Goal: Transaction & Acquisition: Download file/media

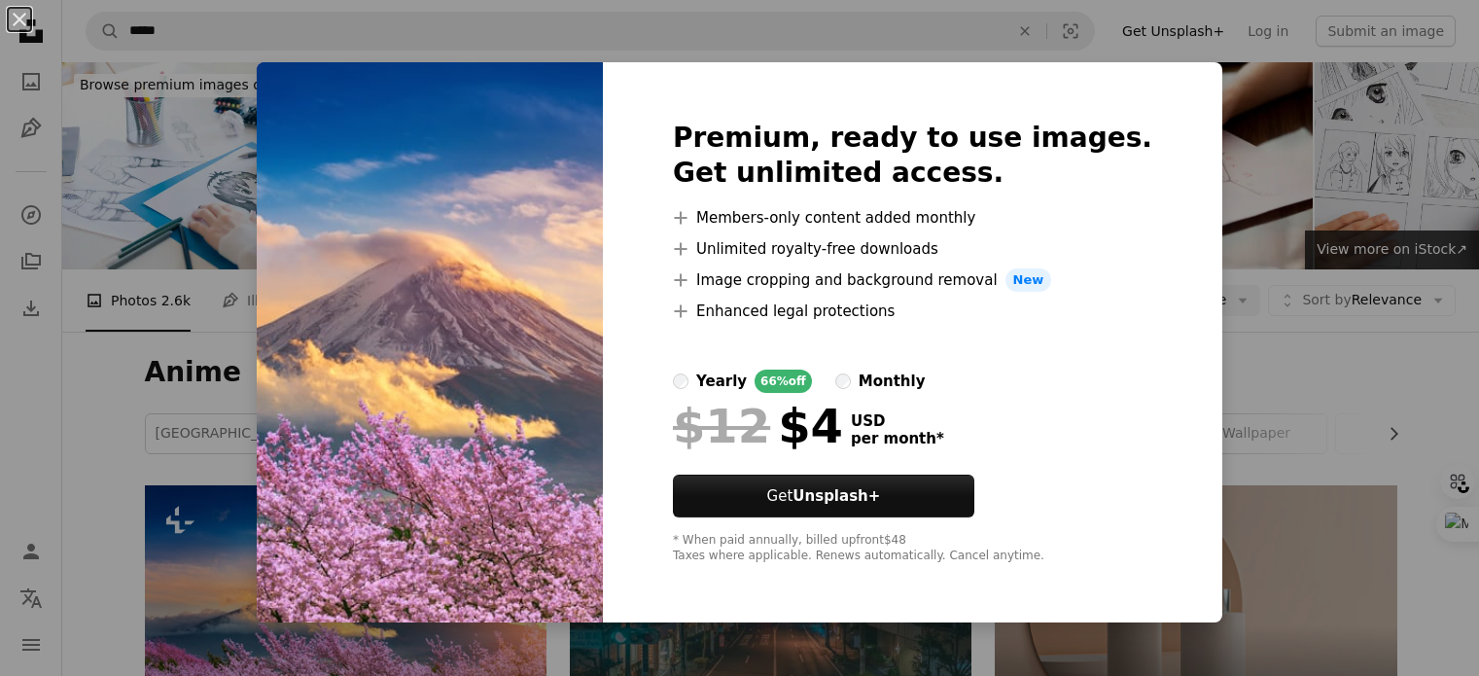
scroll to position [292, 0]
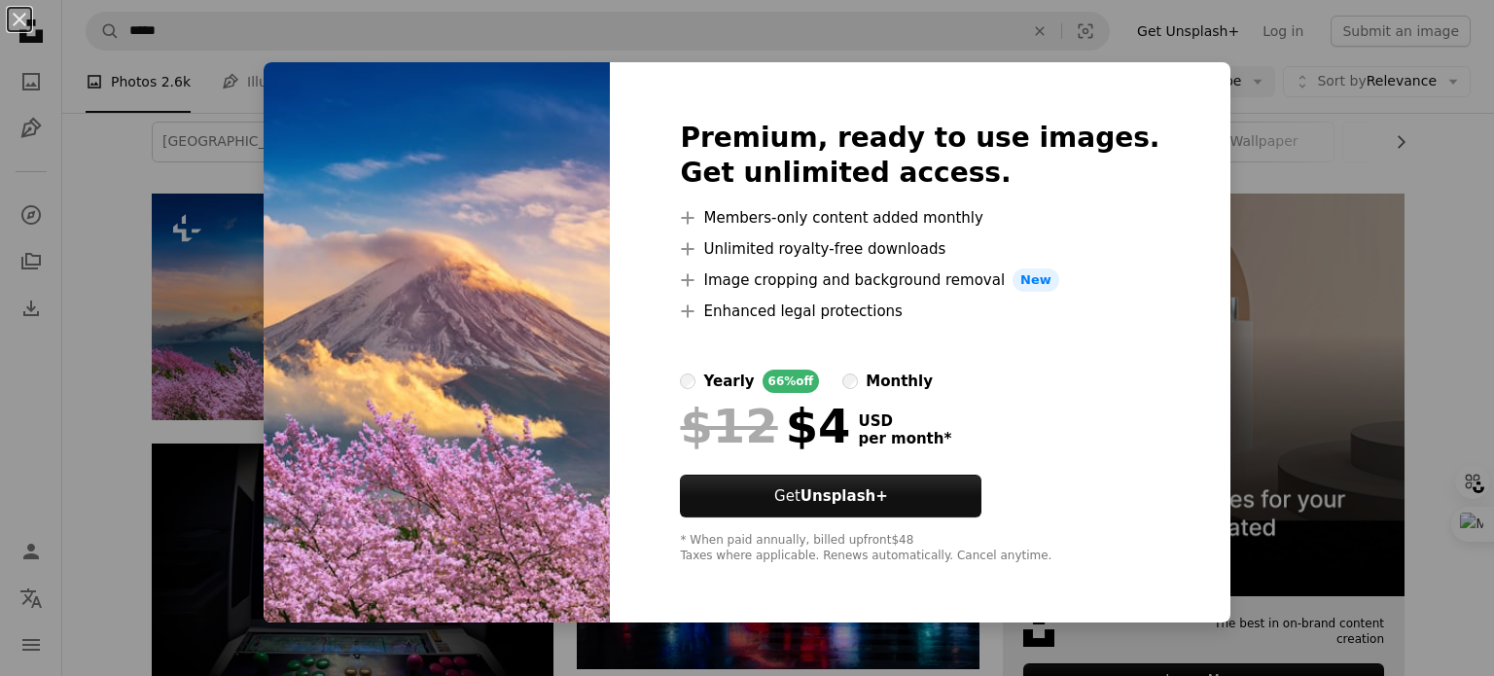
click at [1259, 287] on div "An X shape Premium, ready to use images. Get unlimited access. A plus sign Memb…" at bounding box center [747, 338] width 1494 height 676
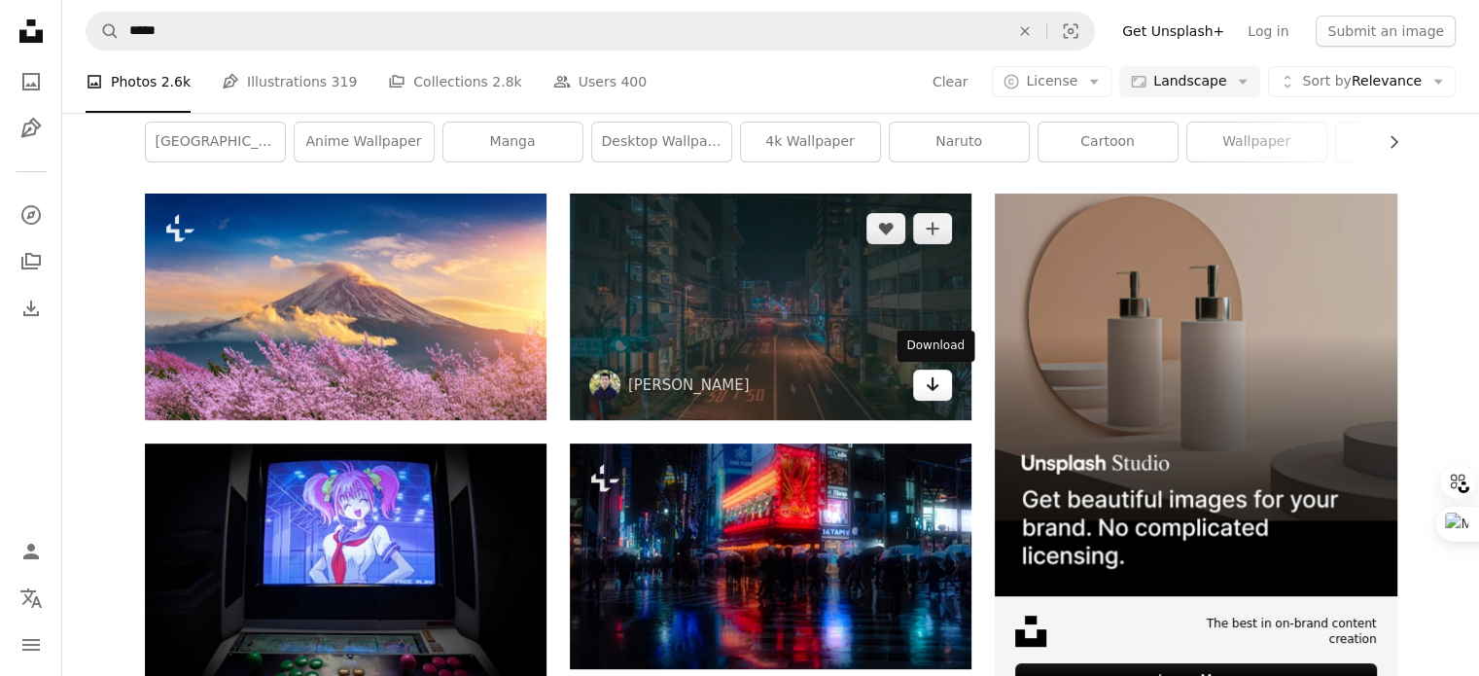
click at [929, 389] on icon "Arrow pointing down" at bounding box center [933, 384] width 16 height 23
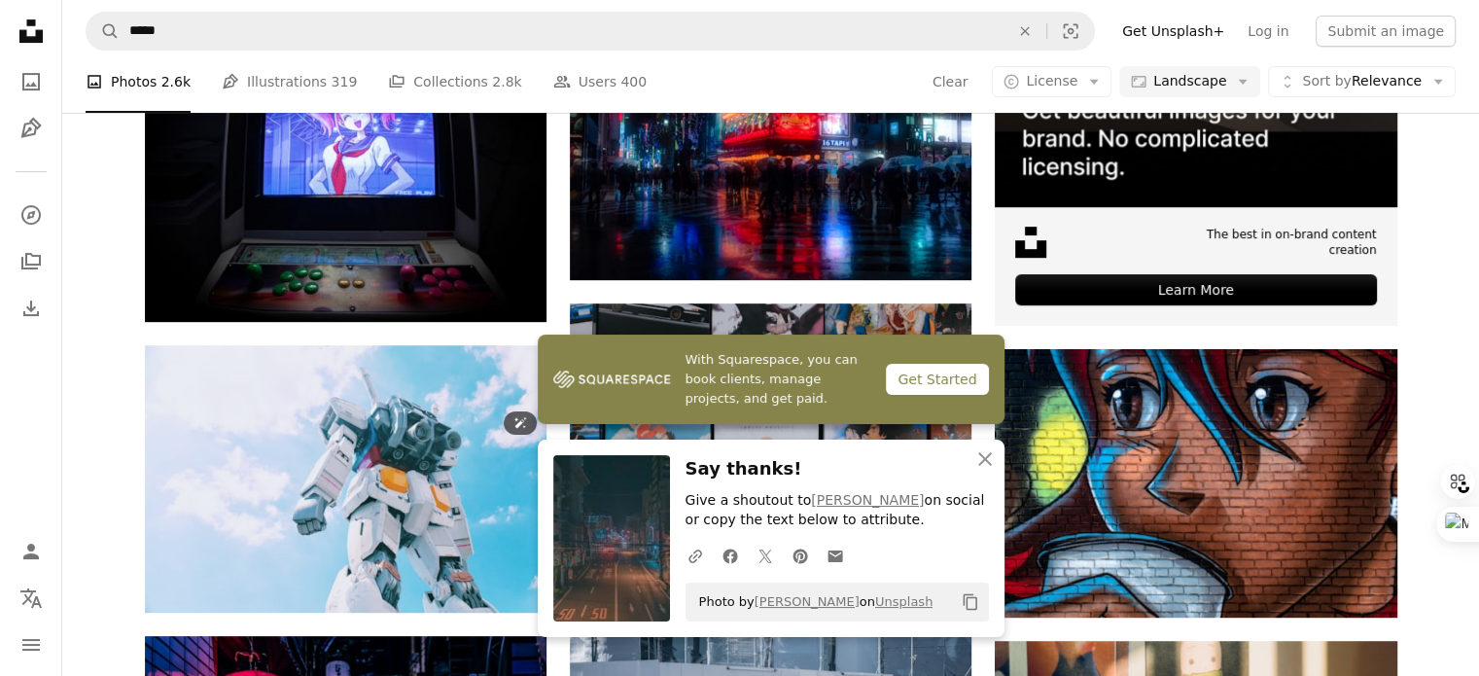
scroll to position [875, 0]
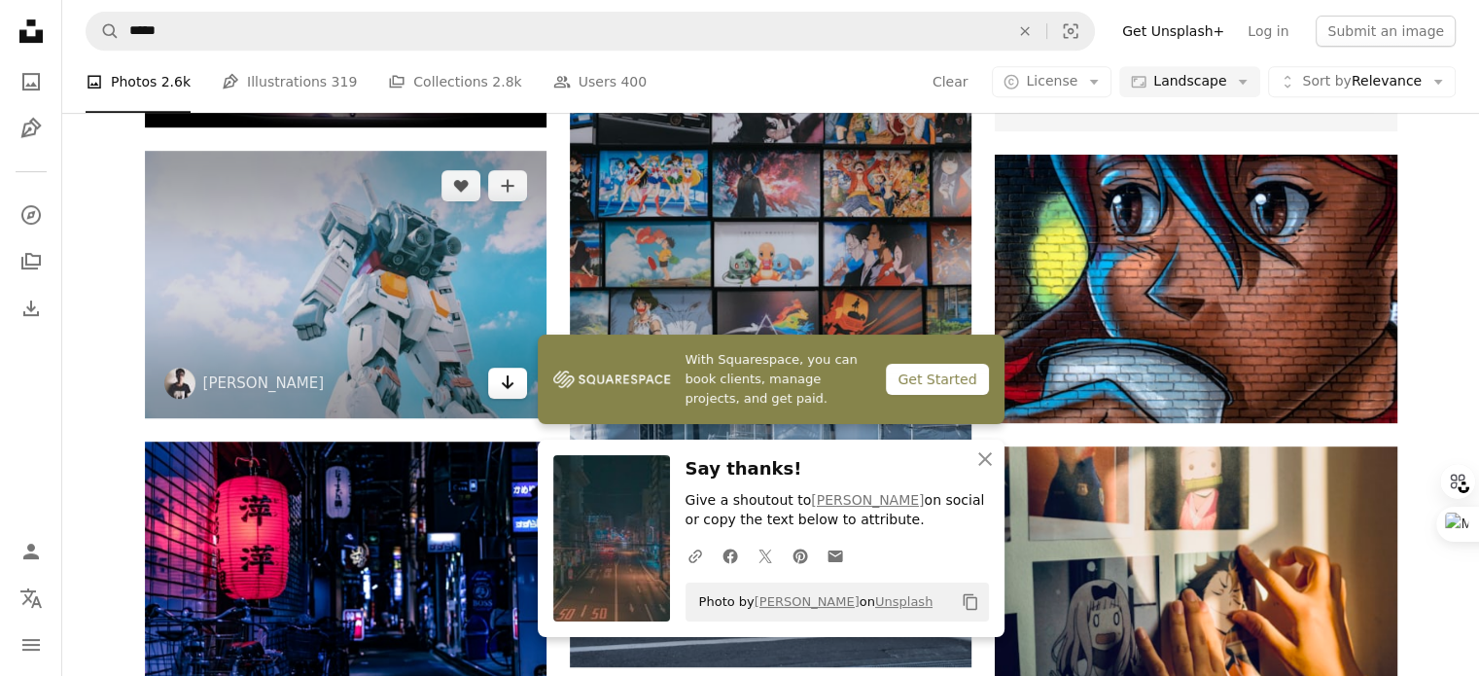
click at [510, 388] on icon "Arrow pointing down" at bounding box center [508, 382] width 16 height 23
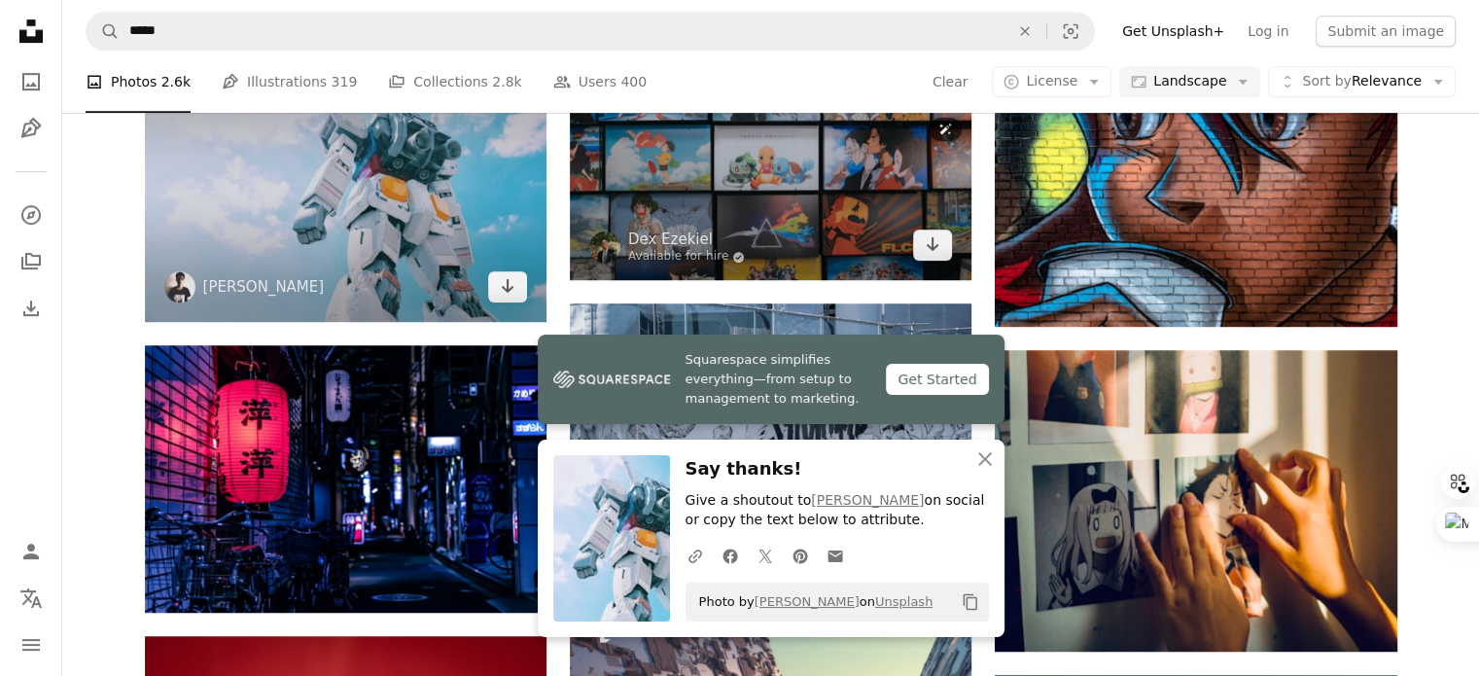
scroll to position [973, 0]
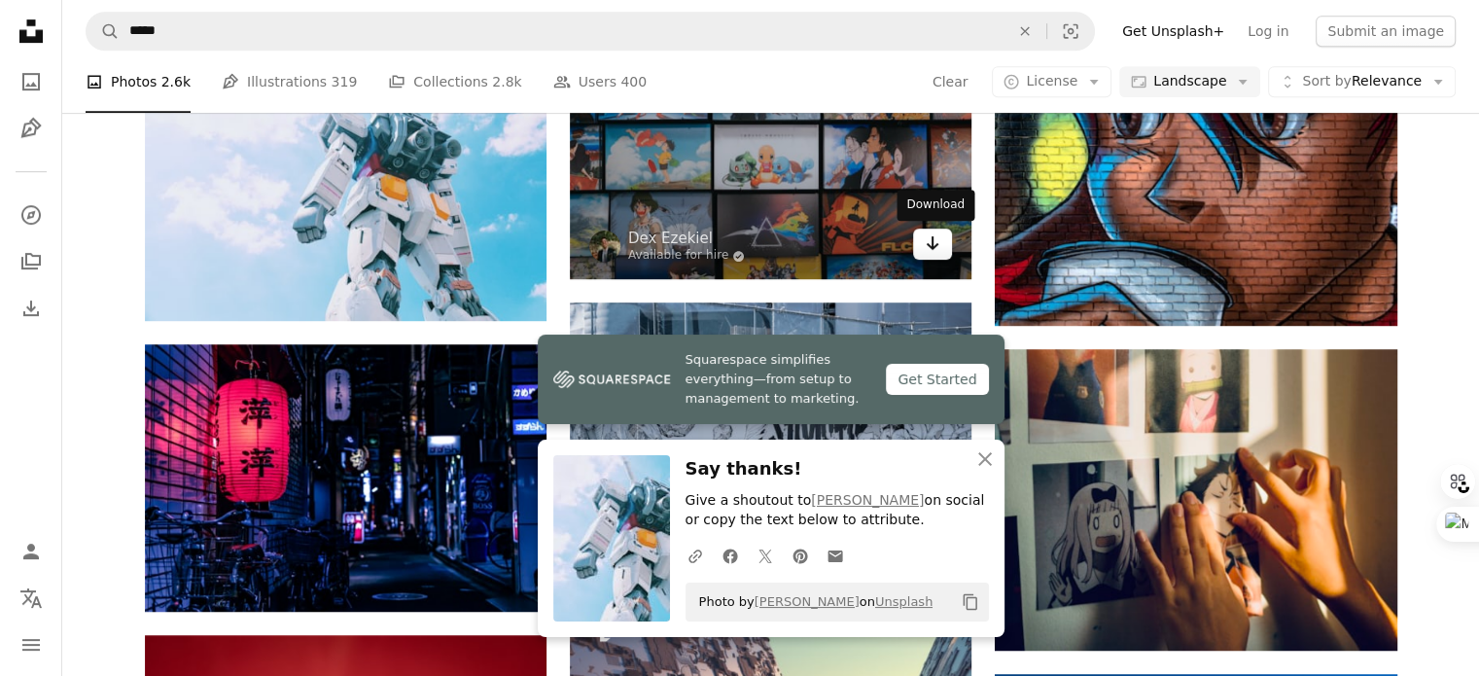
click at [931, 248] on icon "Download" at bounding box center [933, 243] width 13 height 14
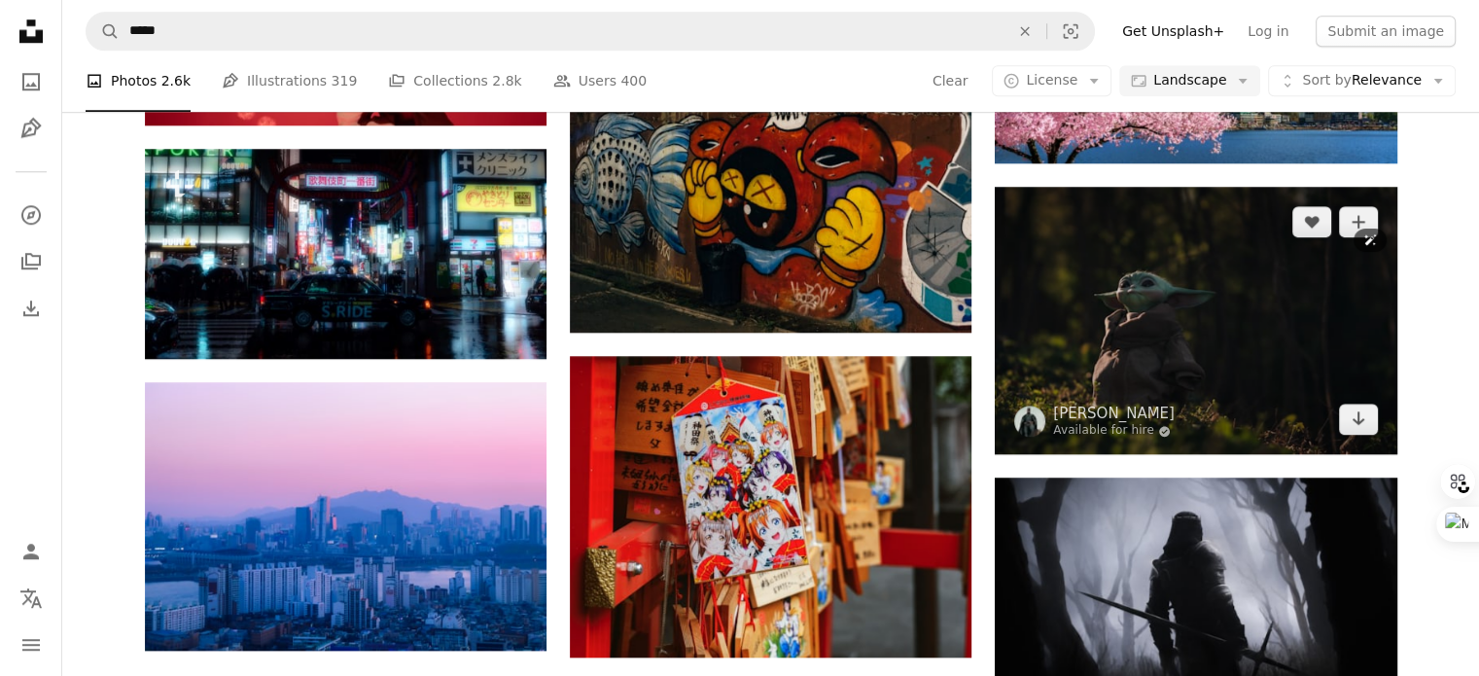
scroll to position [1945, 0]
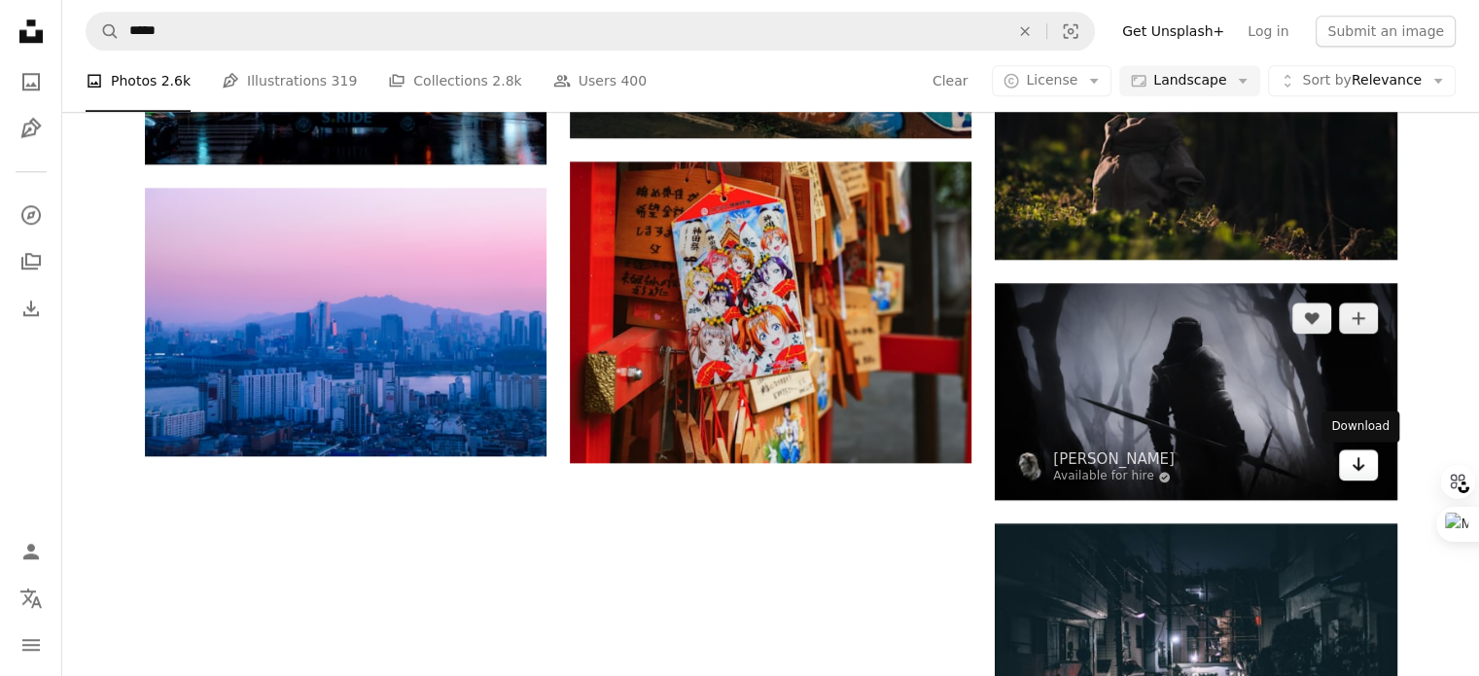
click at [1366, 473] on link "Arrow pointing down" at bounding box center [1358, 464] width 39 height 31
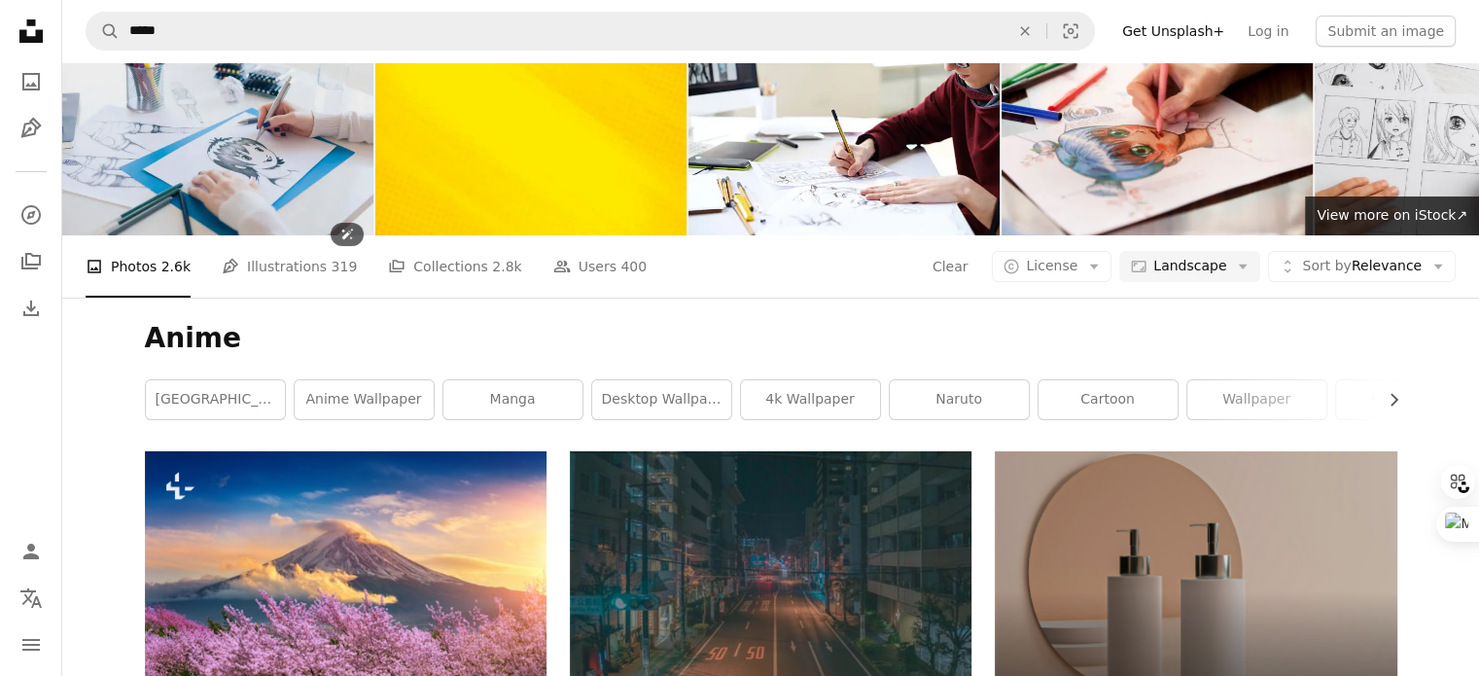
scroll to position [0, 0]
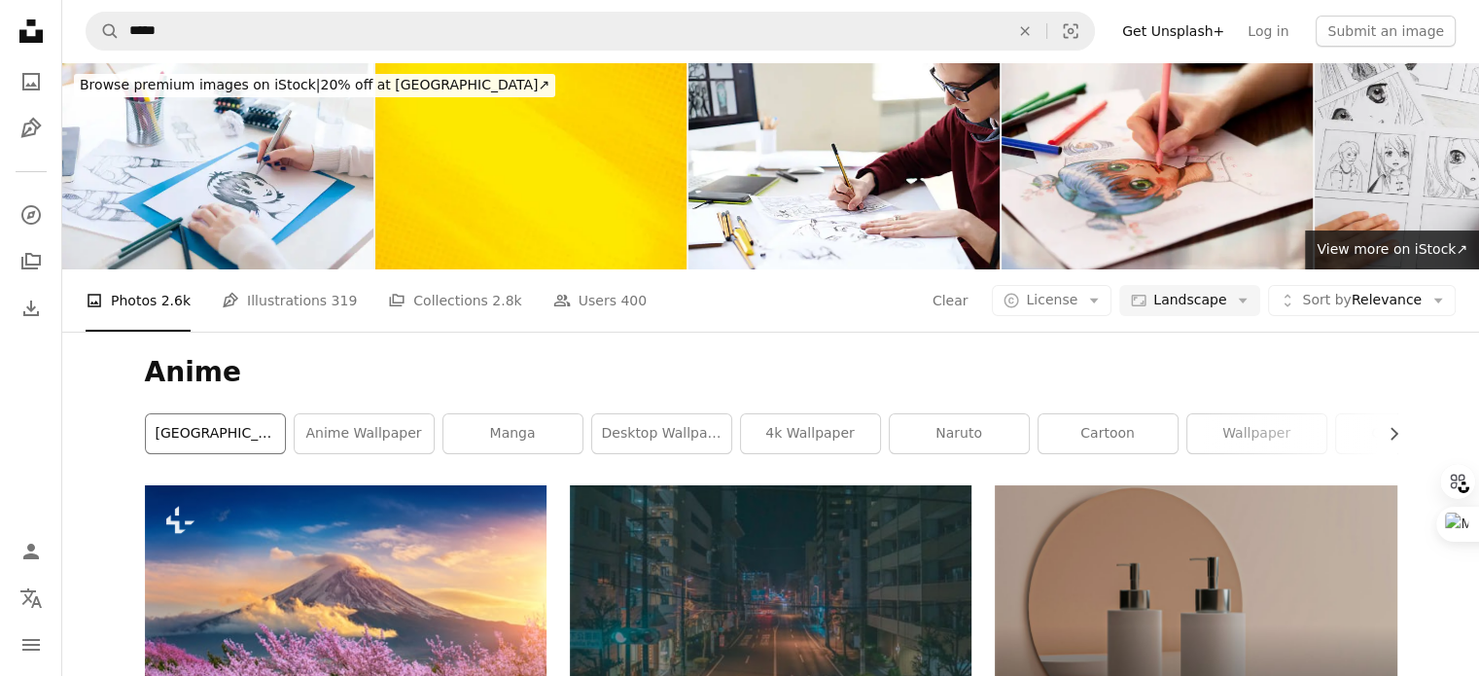
click at [235, 443] on link "[GEOGRAPHIC_DATA]" at bounding box center [215, 433] width 139 height 39
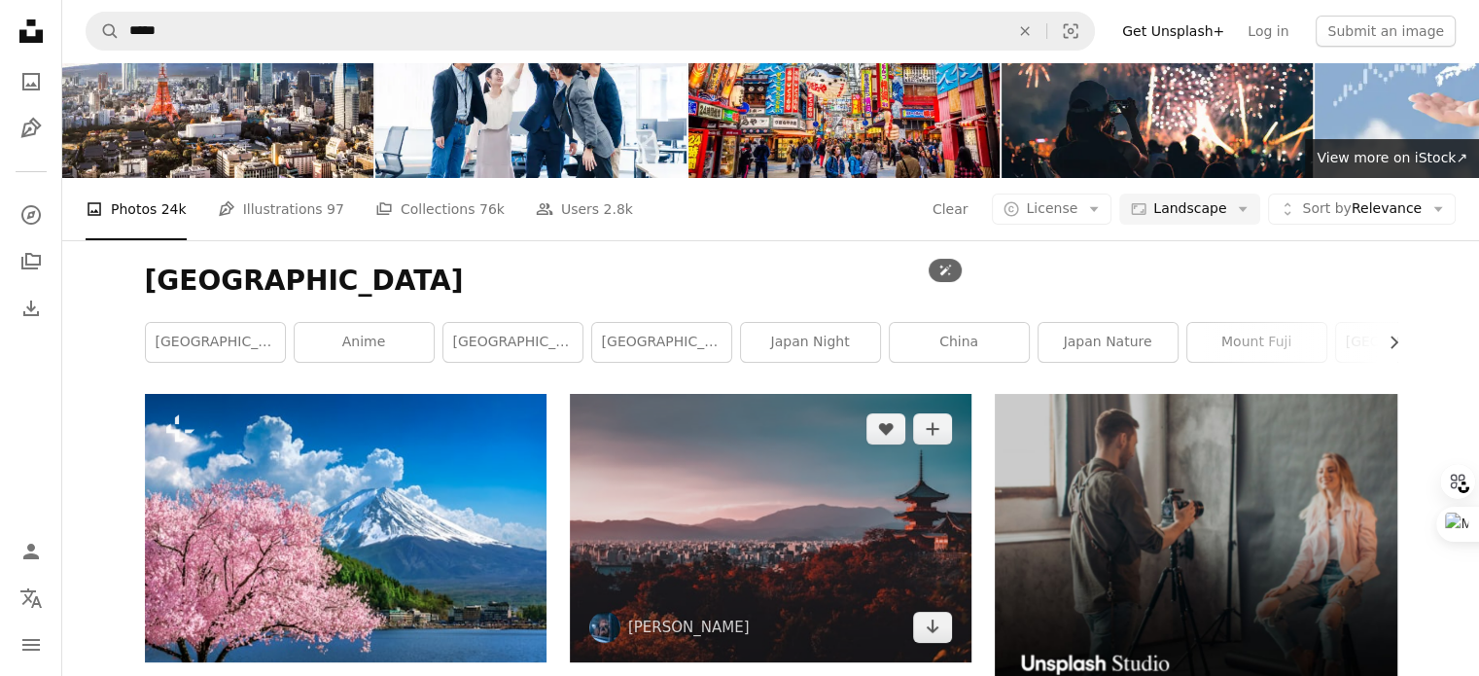
scroll to position [389, 0]
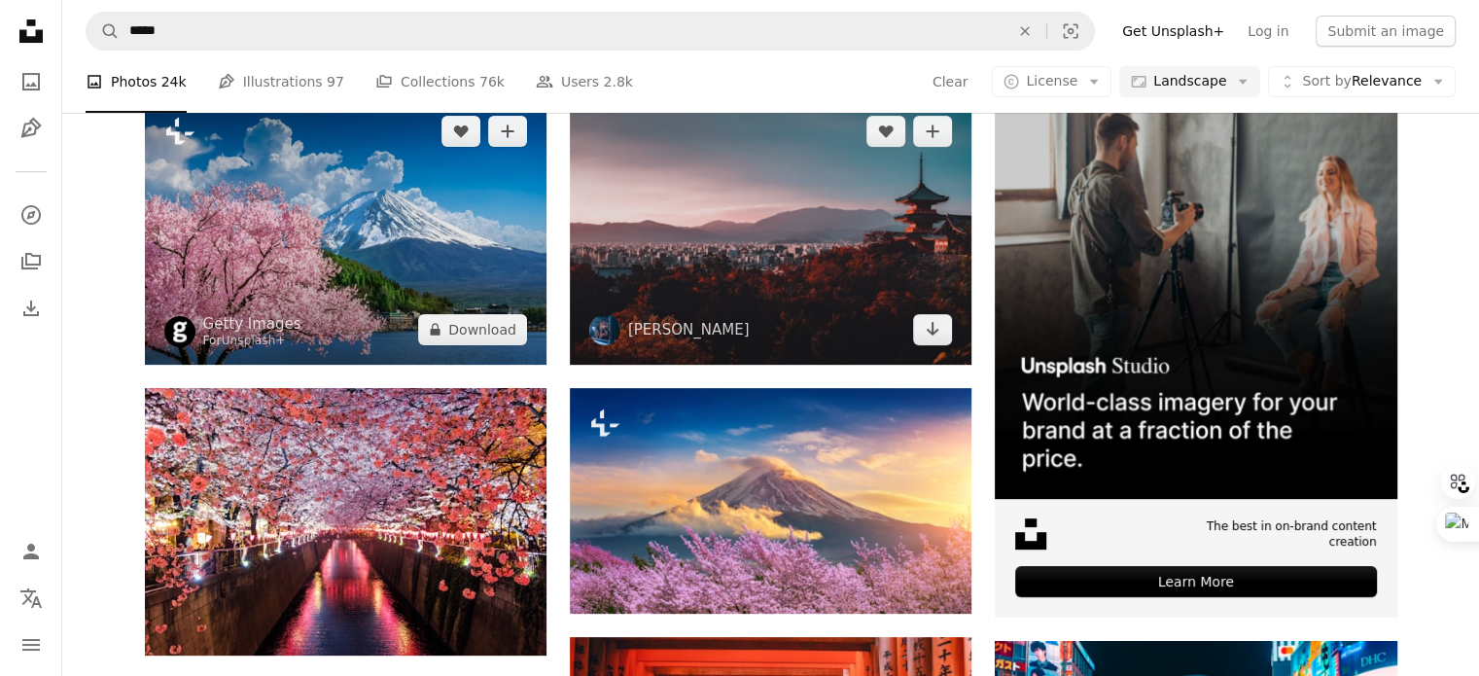
drag, startPoint x: 502, startPoint y: 334, endPoint x: 610, endPoint y: 356, distance: 110.3
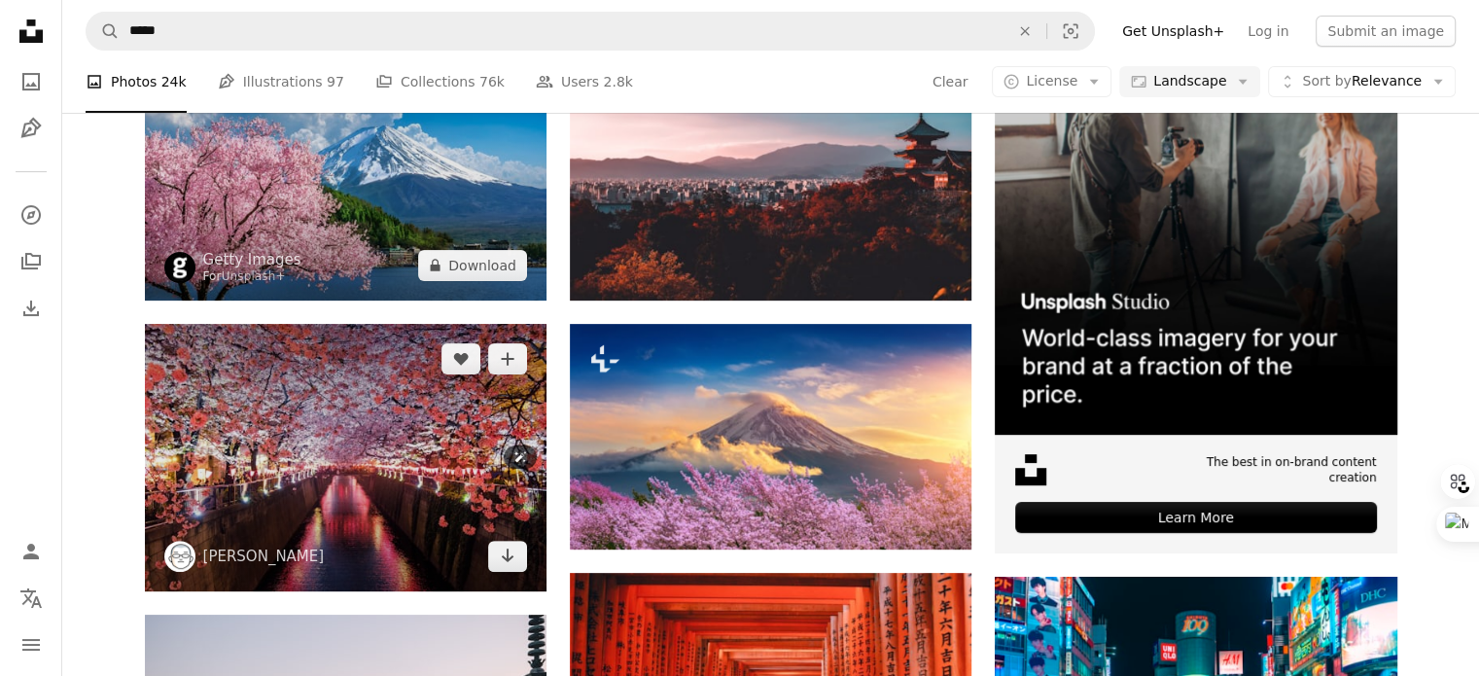
scroll to position [681, 0]
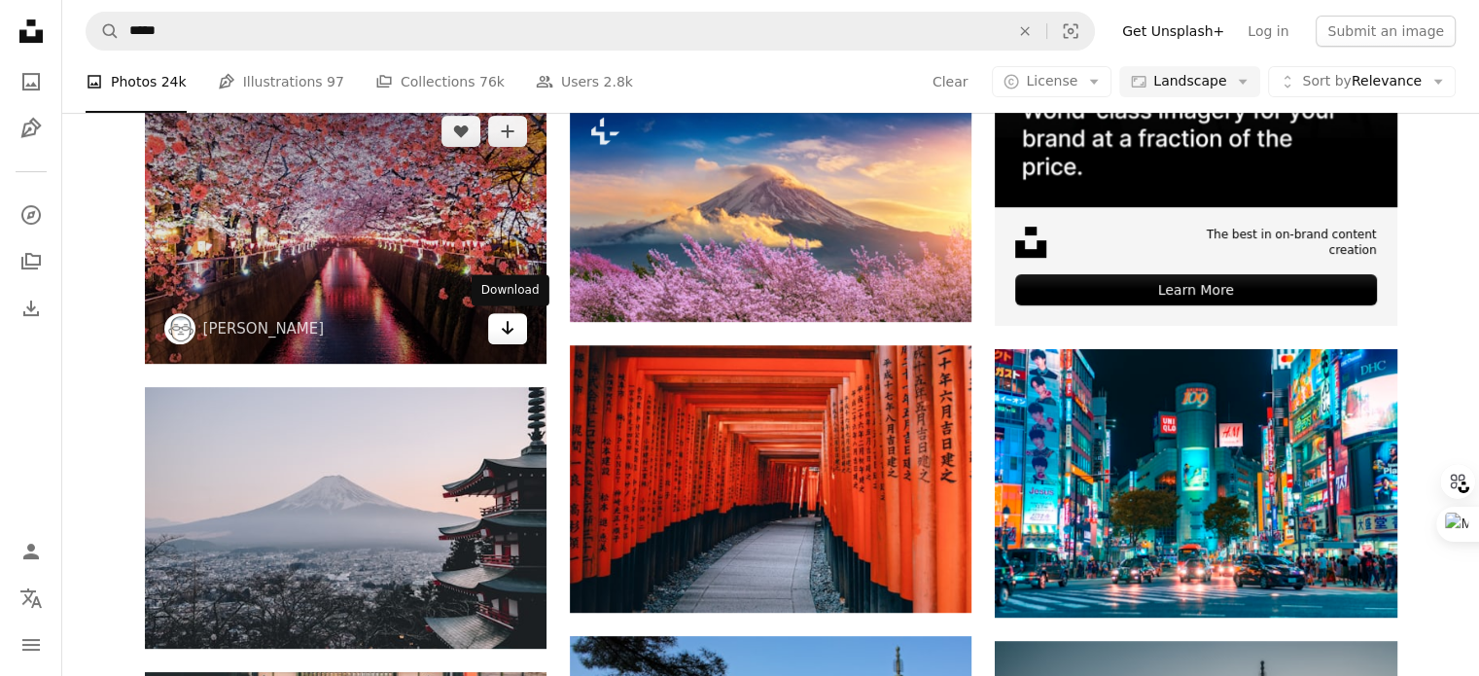
click at [505, 336] on icon "Arrow pointing down" at bounding box center [508, 327] width 16 height 23
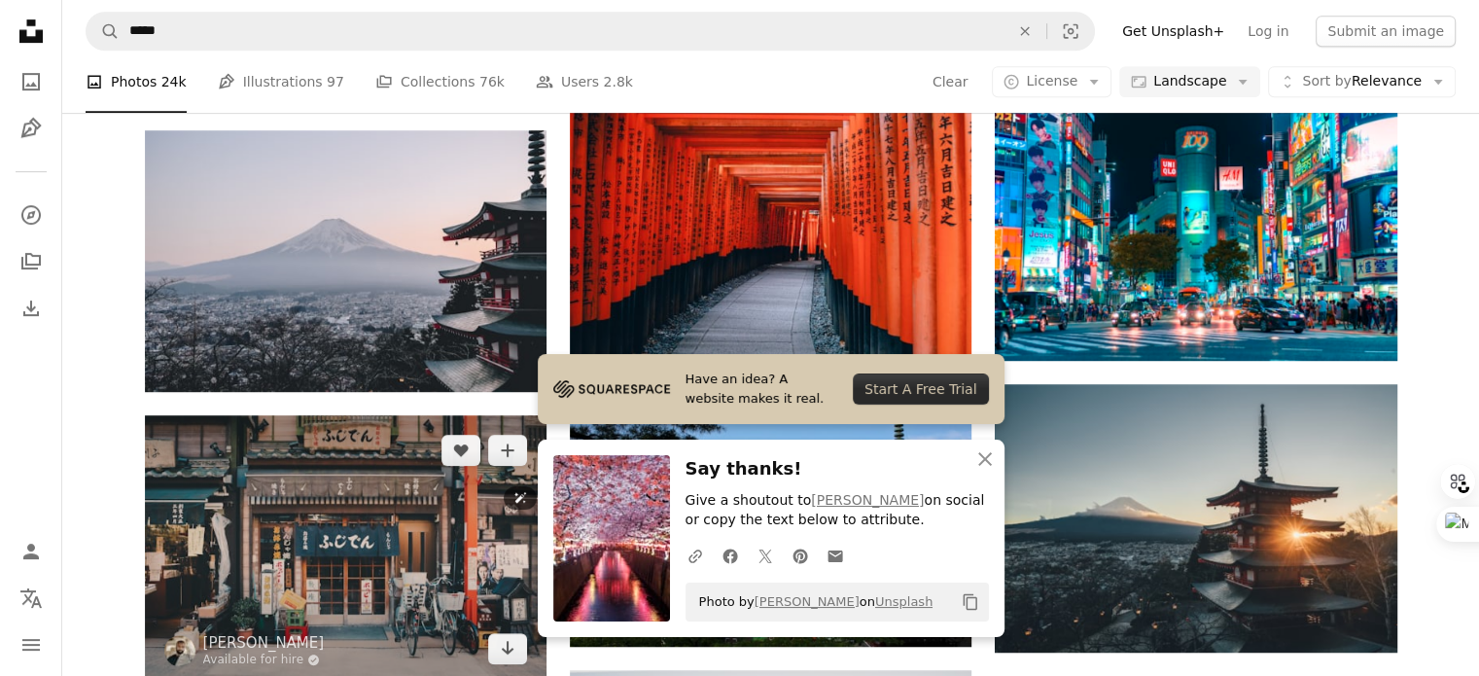
scroll to position [973, 0]
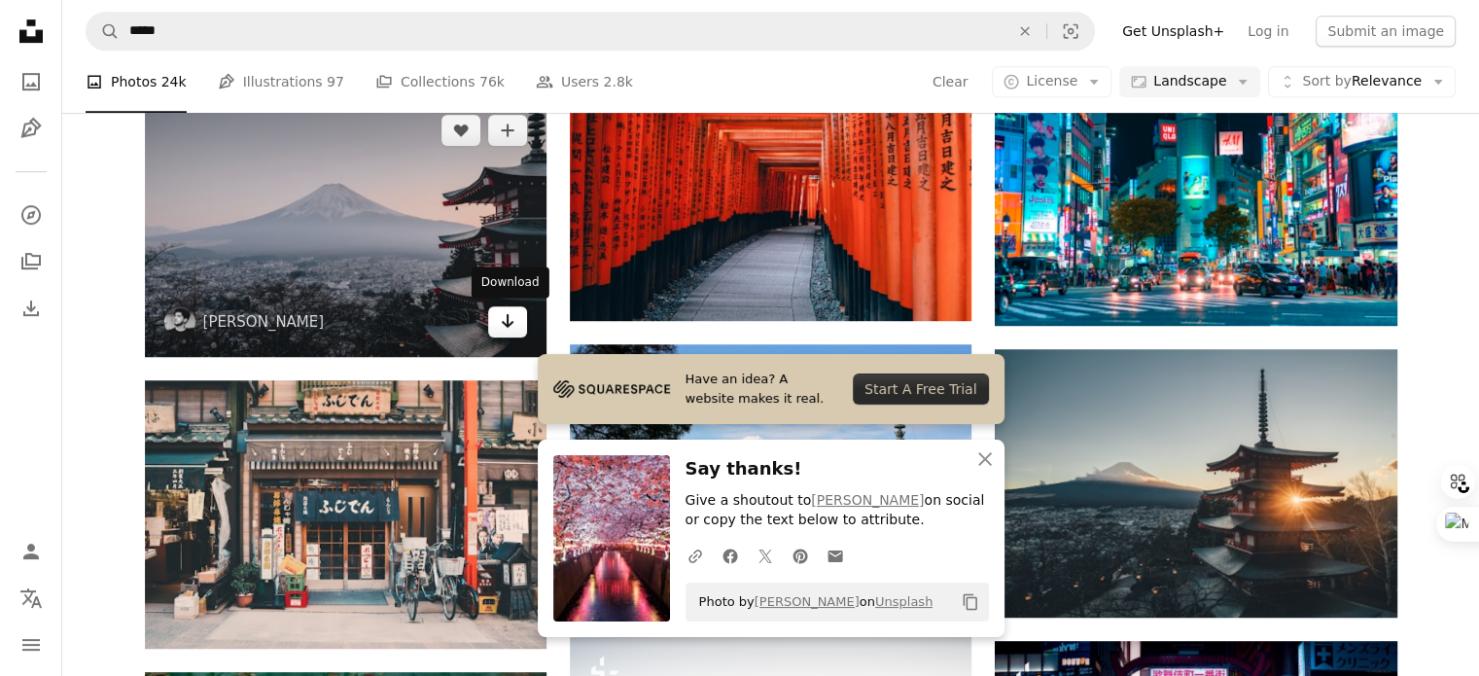
click at [508, 323] on icon "Download" at bounding box center [508, 321] width 13 height 14
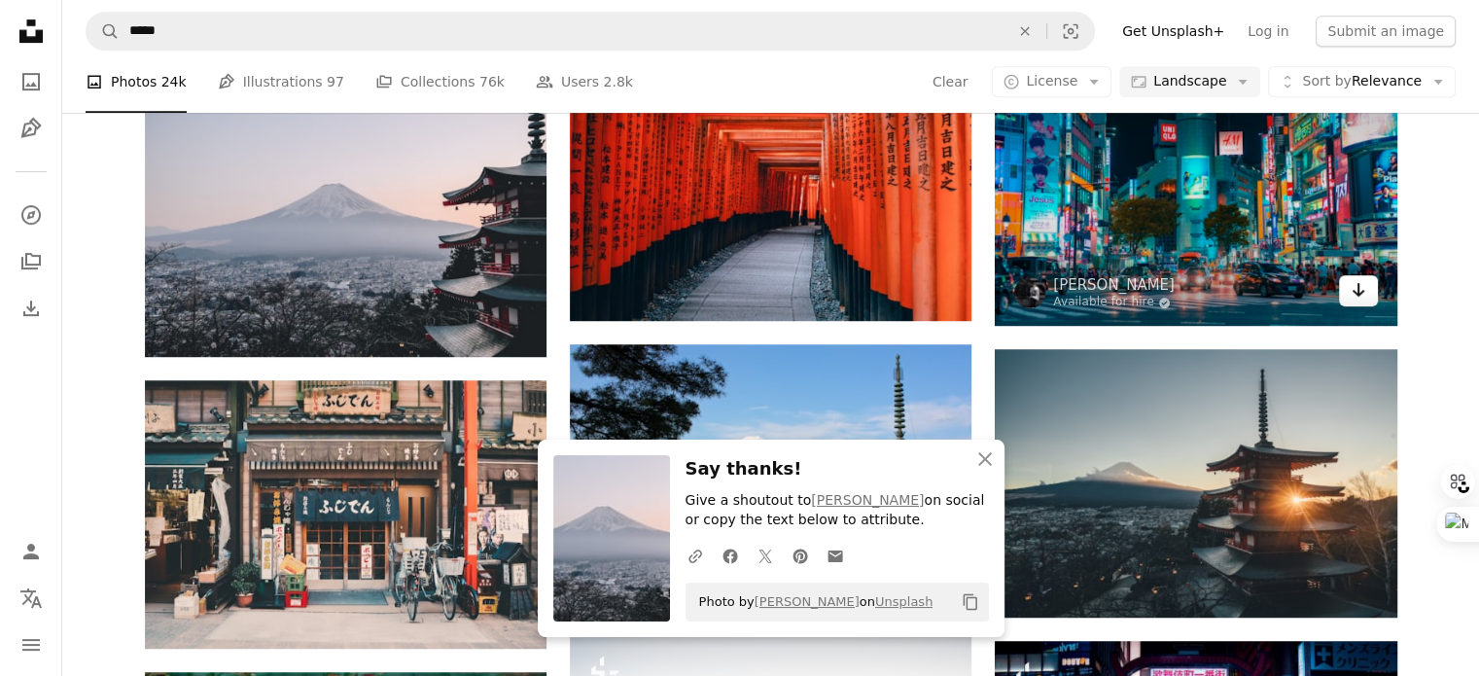
click at [1369, 293] on link "Arrow pointing down" at bounding box center [1358, 290] width 39 height 31
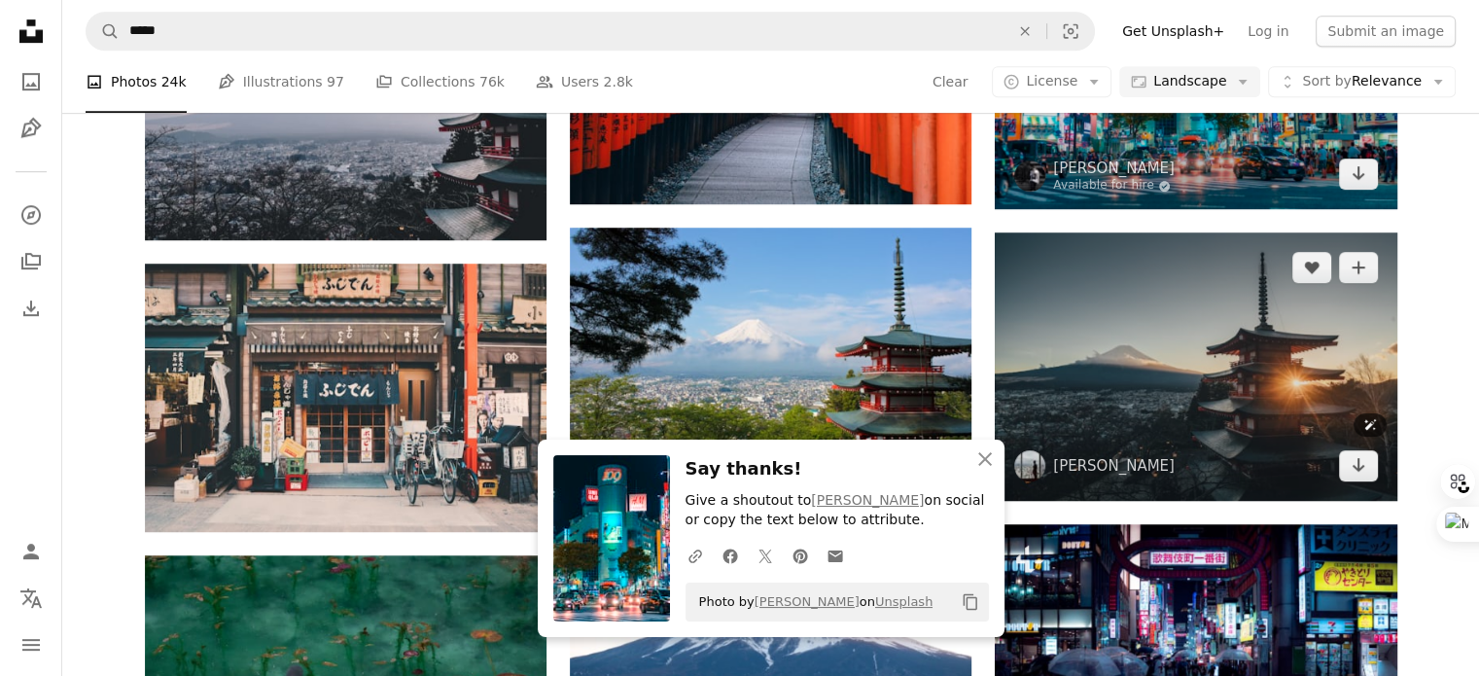
scroll to position [1167, 0]
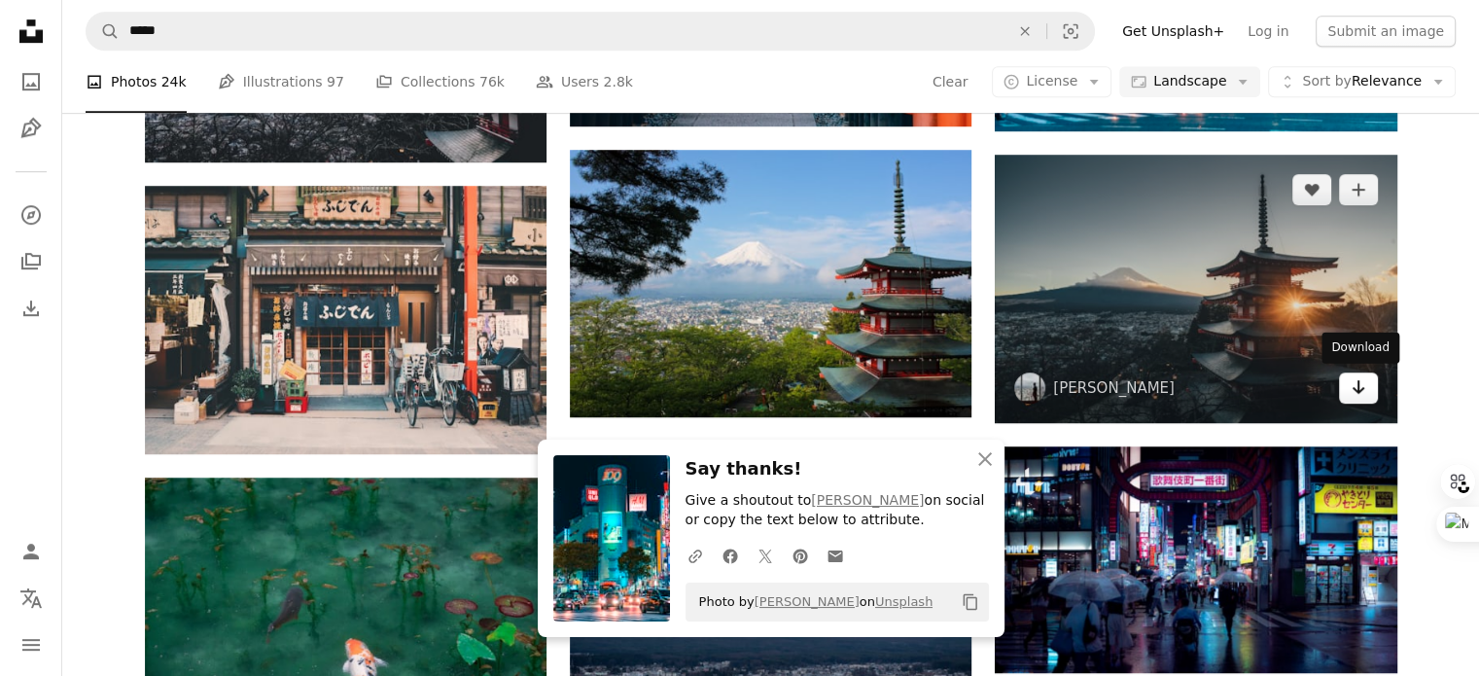
click at [1360, 396] on icon "Arrow pointing down" at bounding box center [1359, 386] width 16 height 23
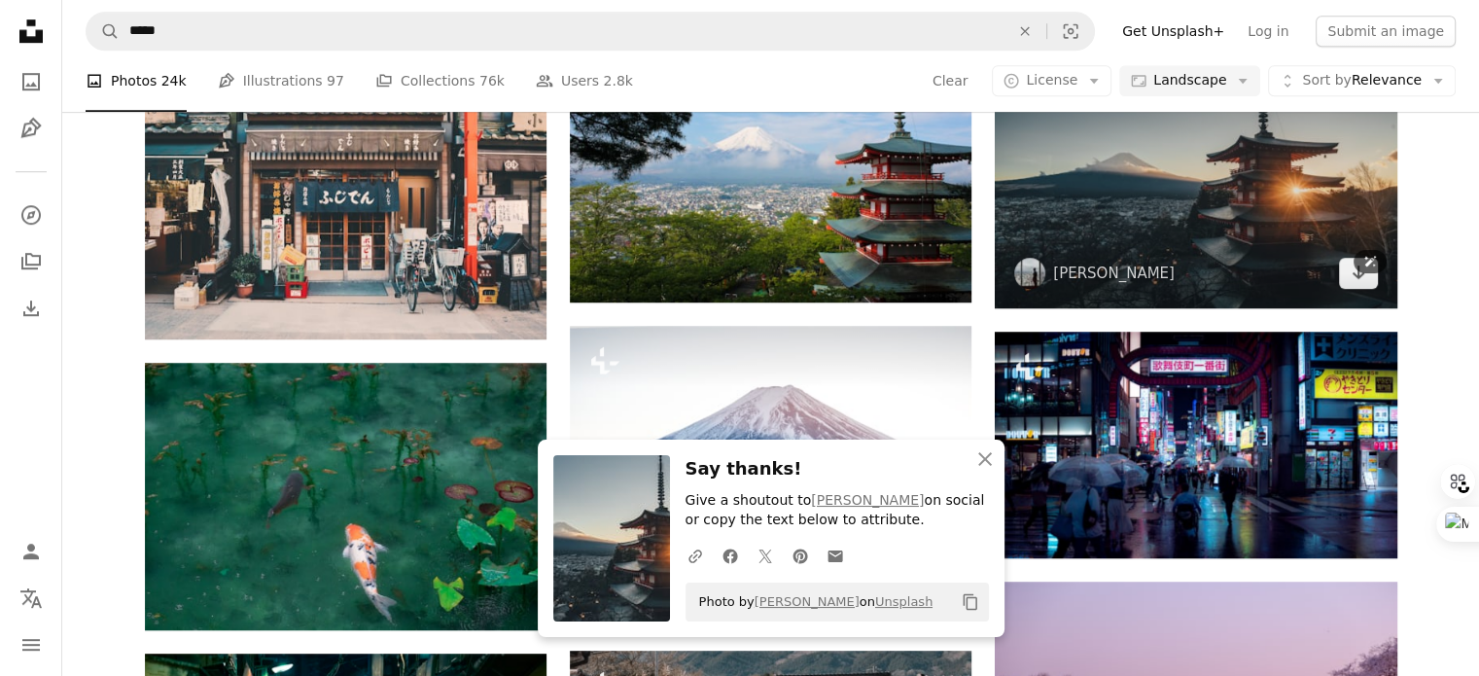
scroll to position [1459, 0]
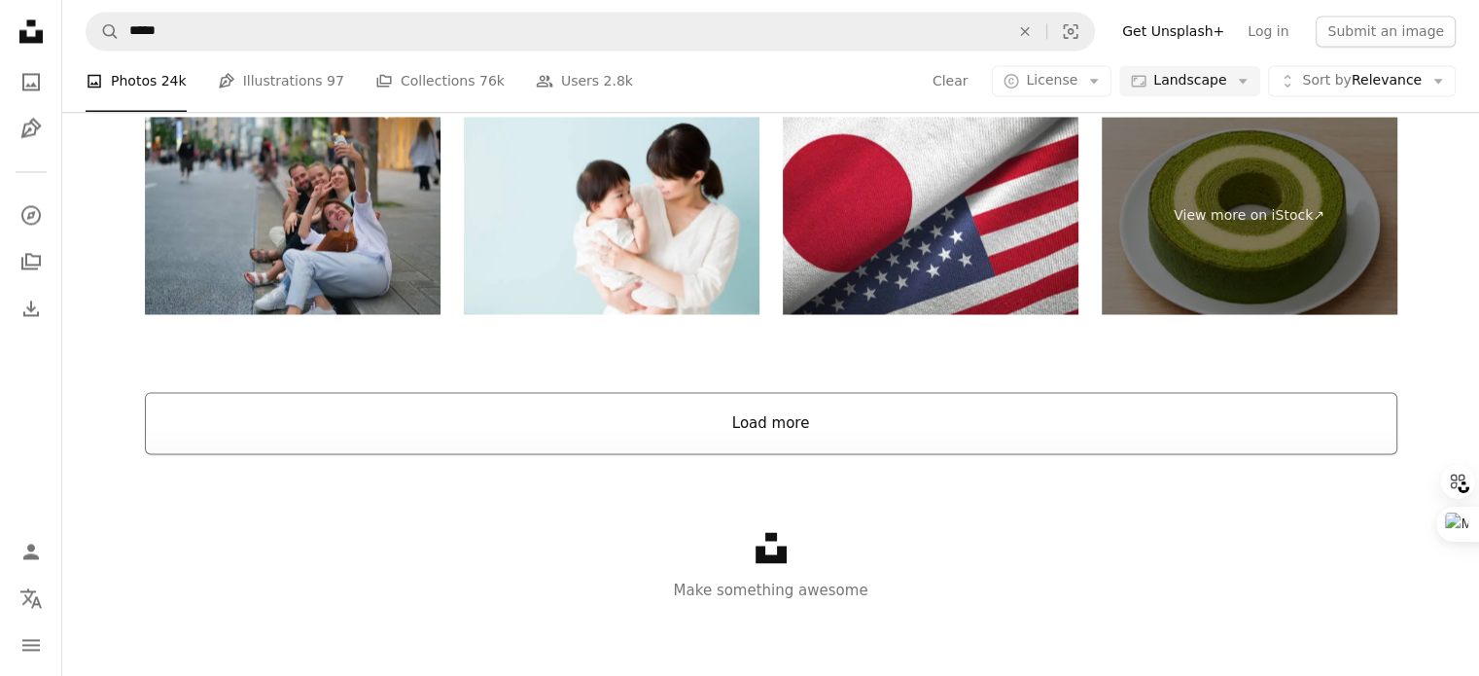
click at [807, 397] on button "Load more" at bounding box center [771, 423] width 1253 height 62
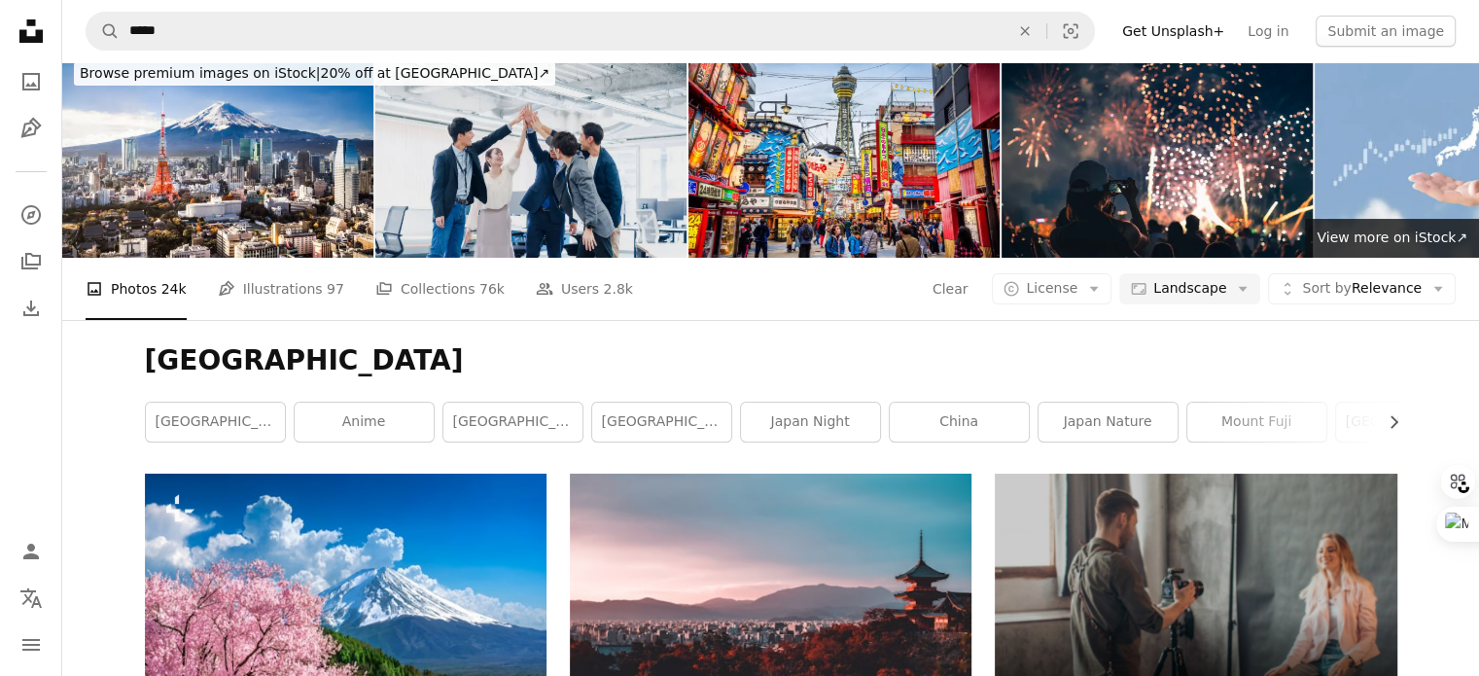
scroll to position [0, 0]
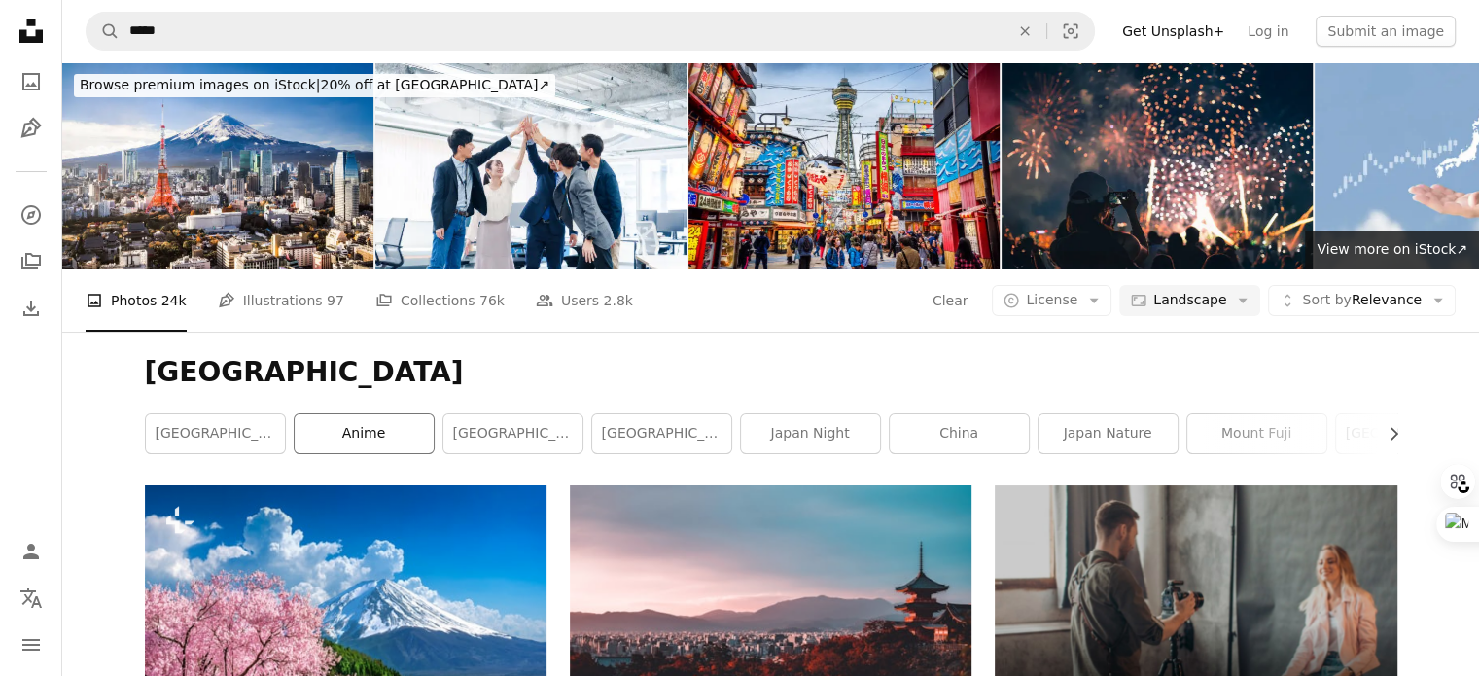
click at [373, 446] on link "anime" at bounding box center [364, 433] width 139 height 39
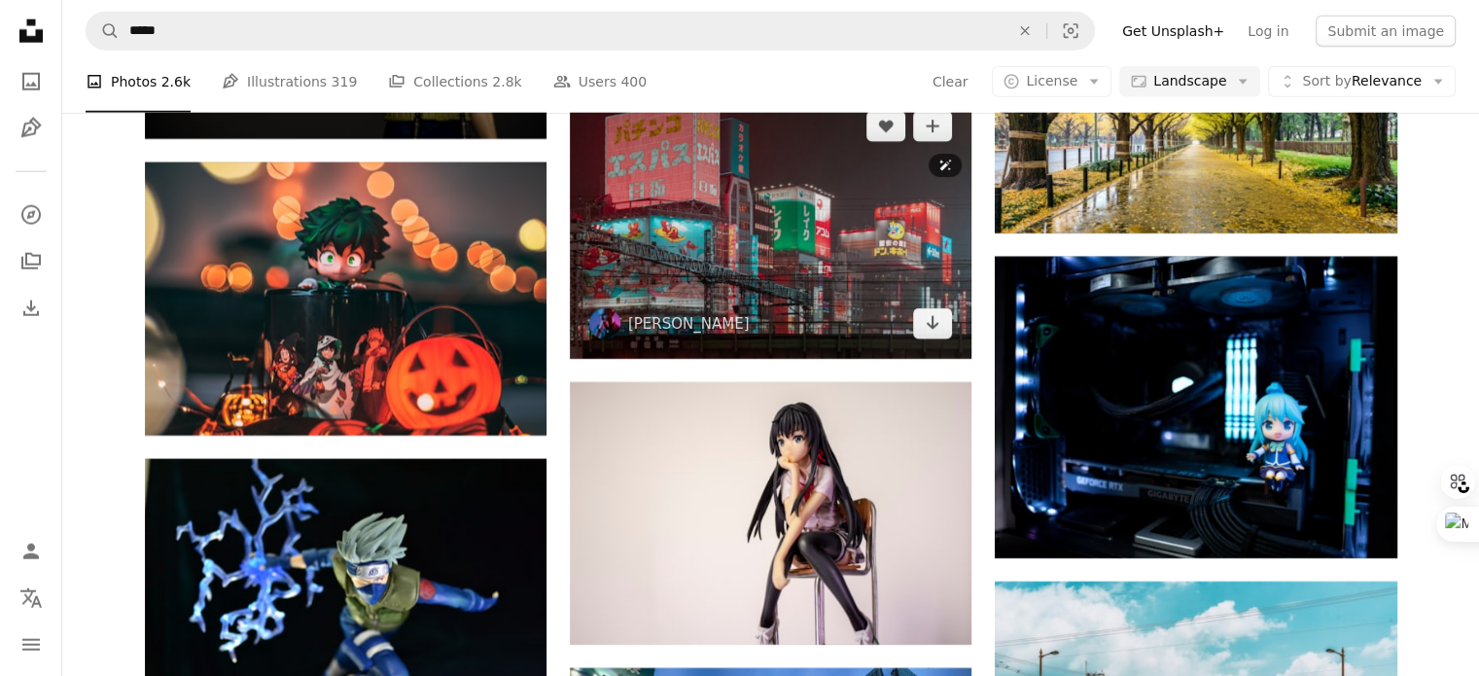
scroll to position [5155, 0]
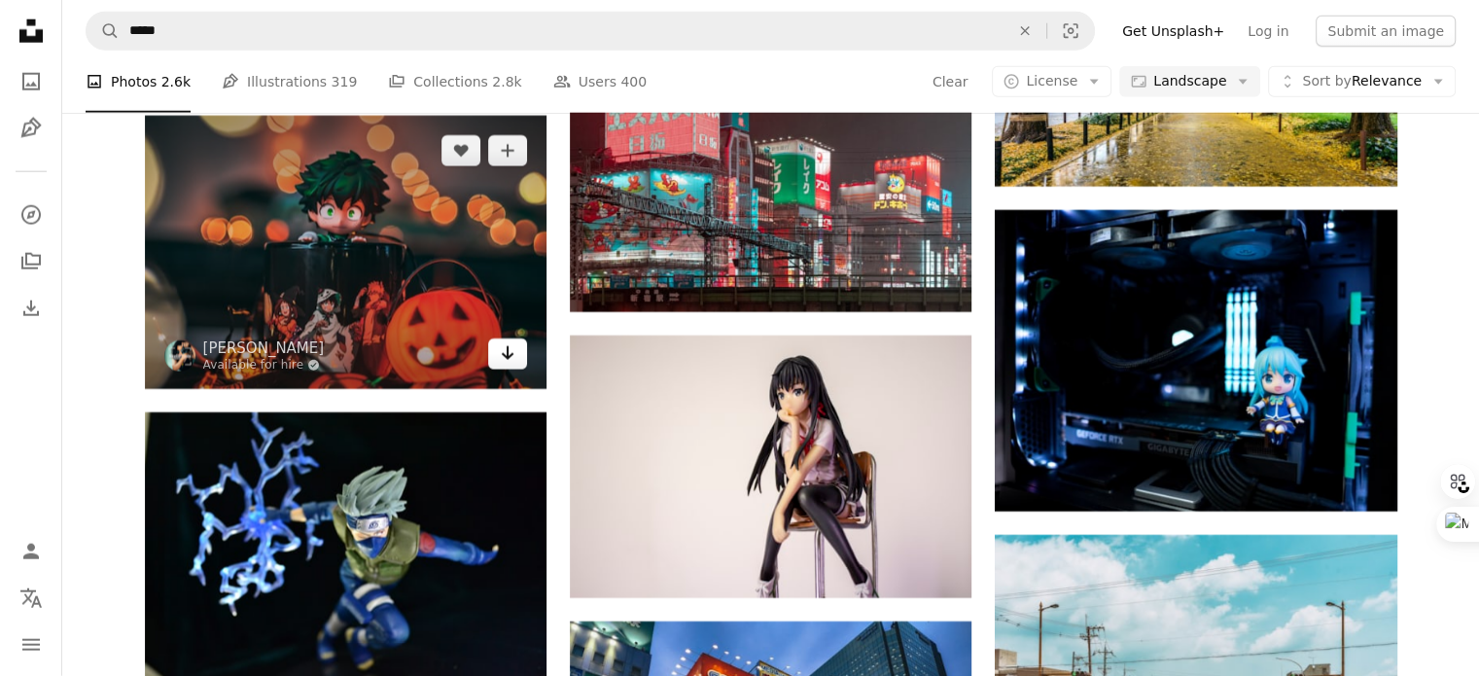
click at [505, 355] on icon "Arrow pointing down" at bounding box center [508, 352] width 16 height 23
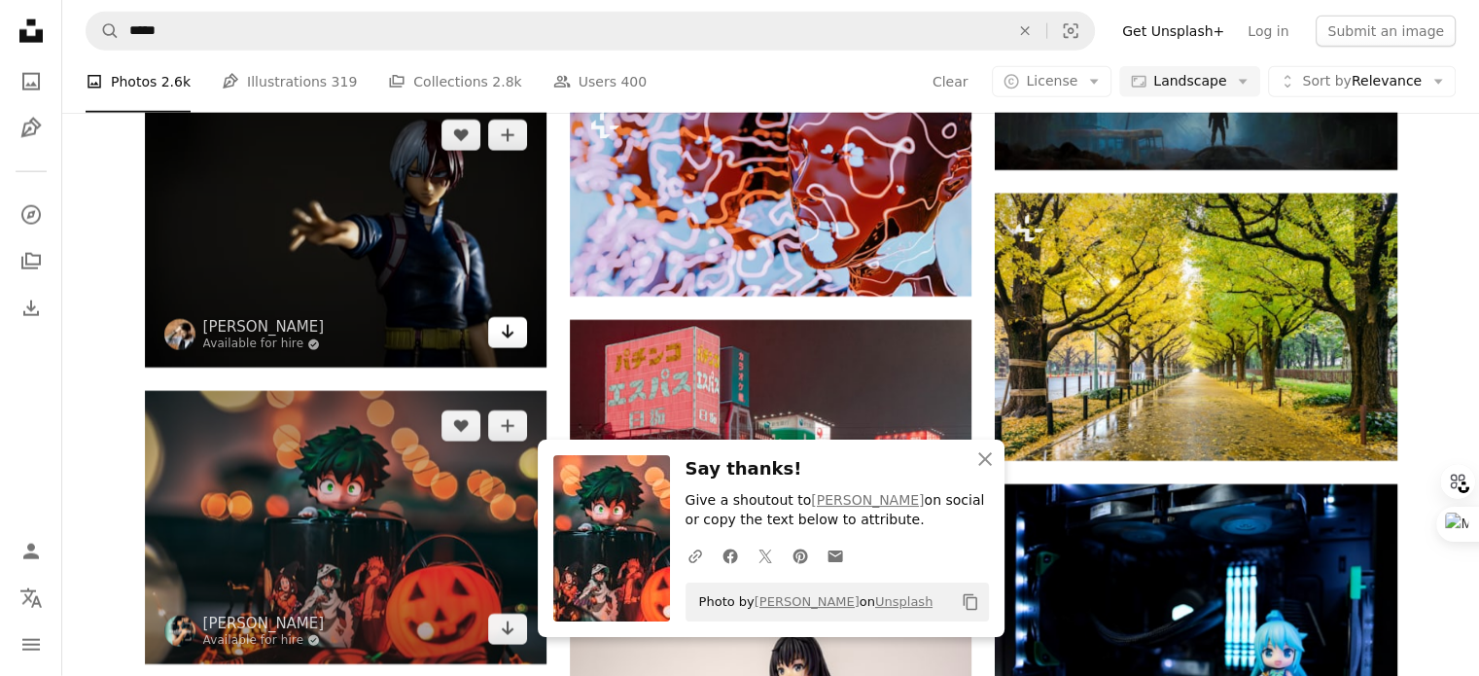
scroll to position [4863, 0]
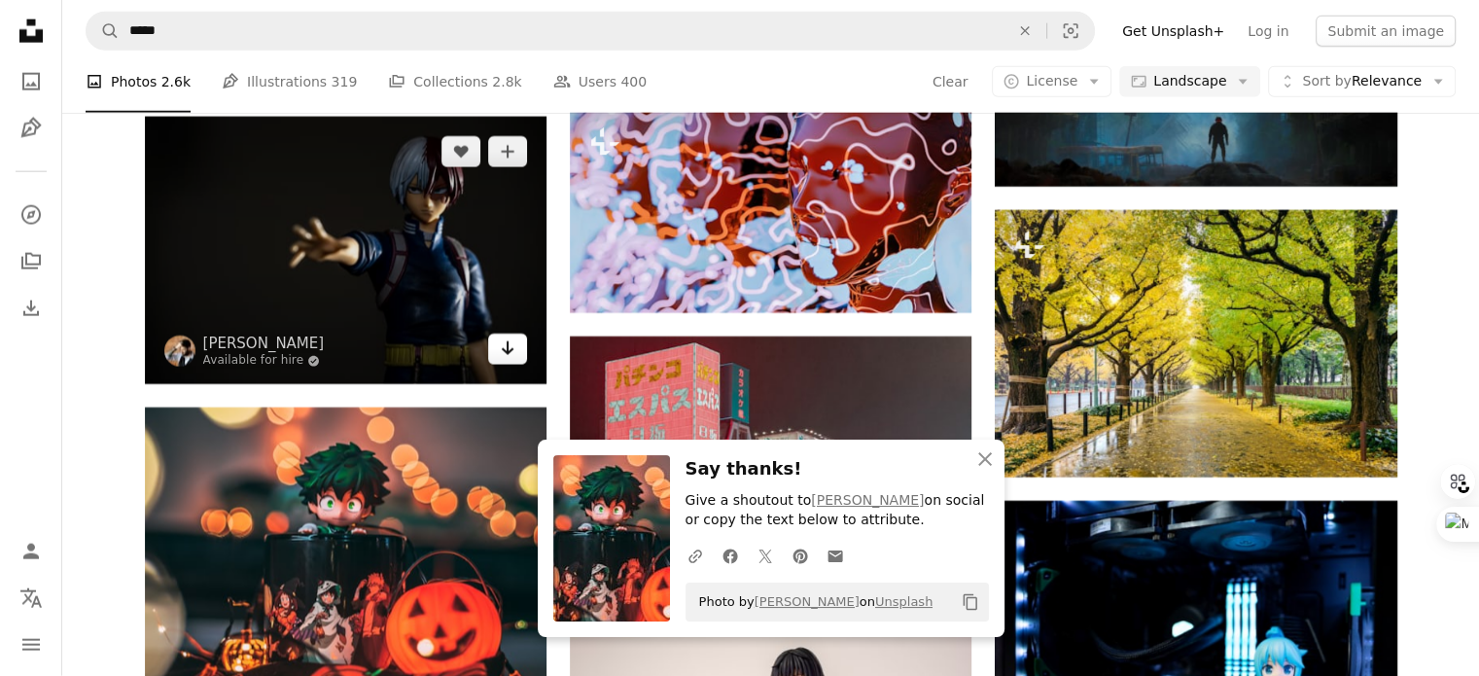
click at [504, 347] on icon "Arrow pointing down" at bounding box center [508, 348] width 16 height 23
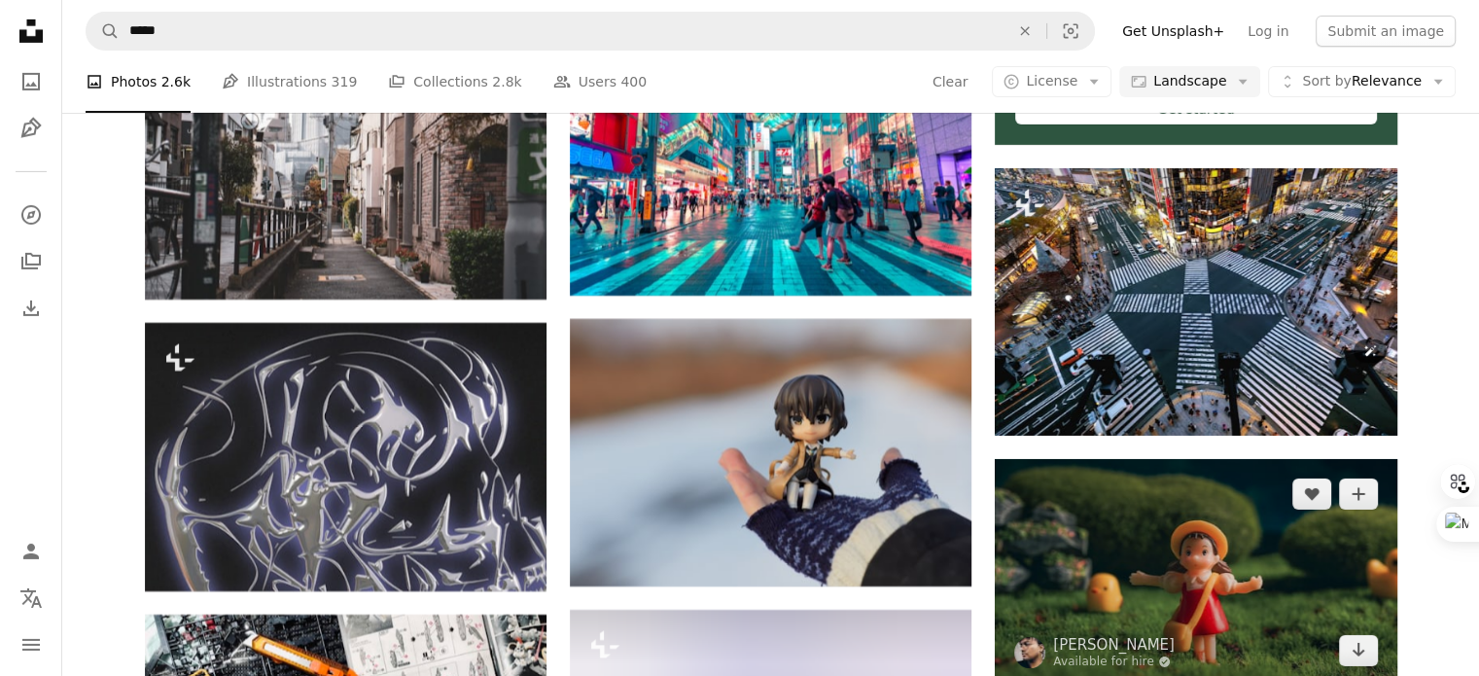
scroll to position [6711, 0]
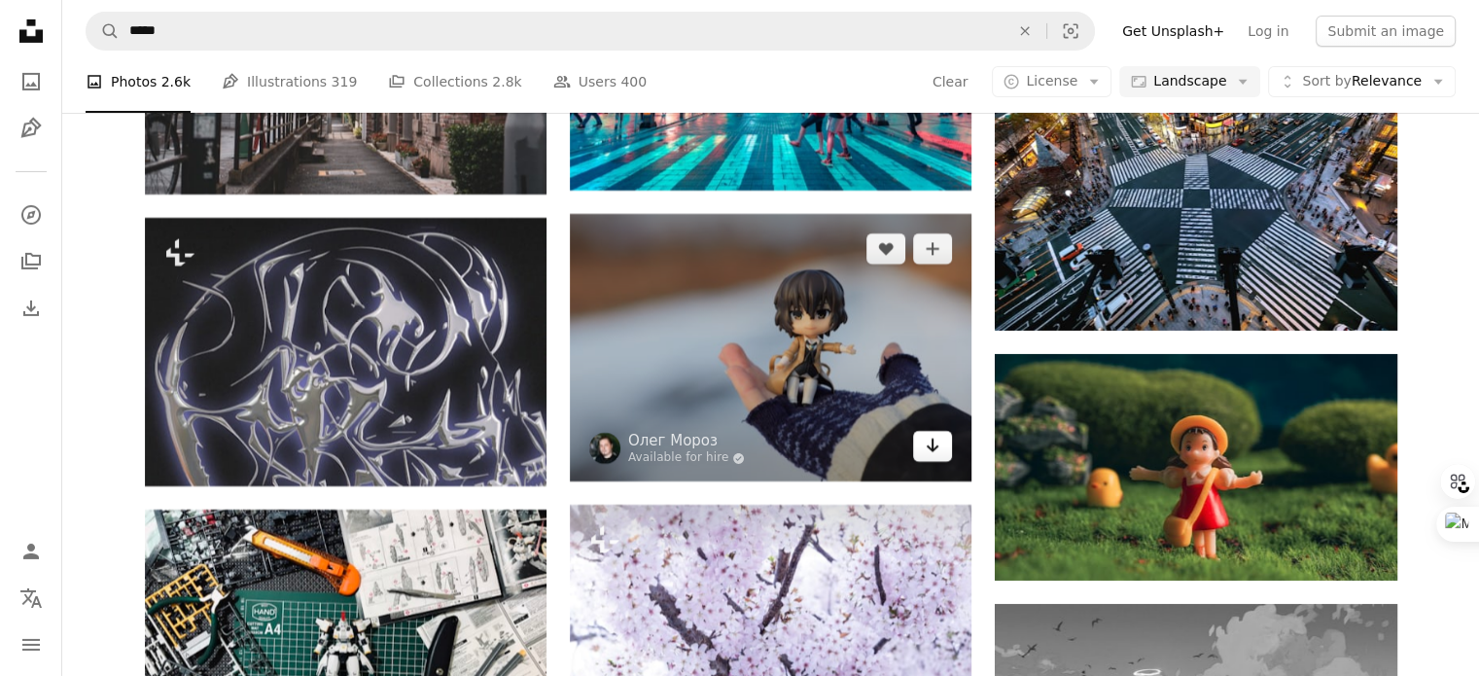
click at [943, 453] on link "Arrow pointing down" at bounding box center [932, 446] width 39 height 31
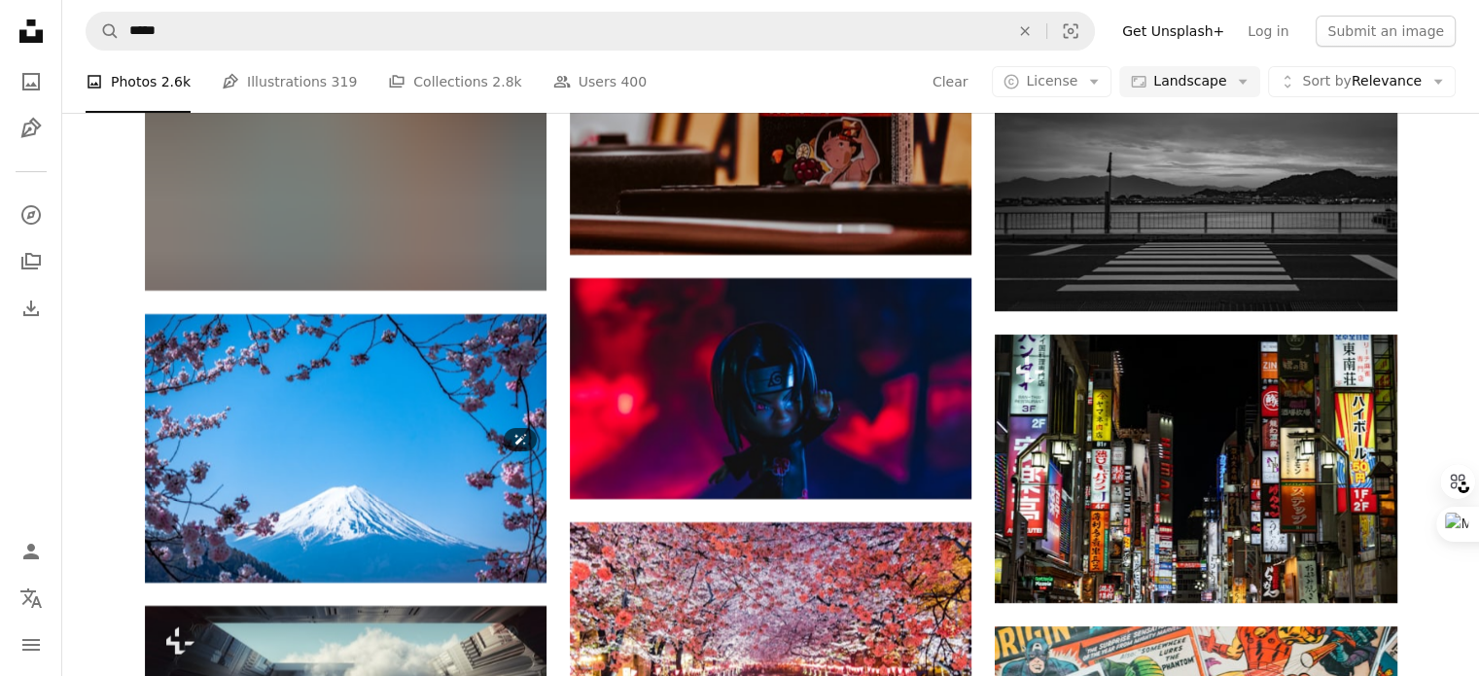
scroll to position [7781, 0]
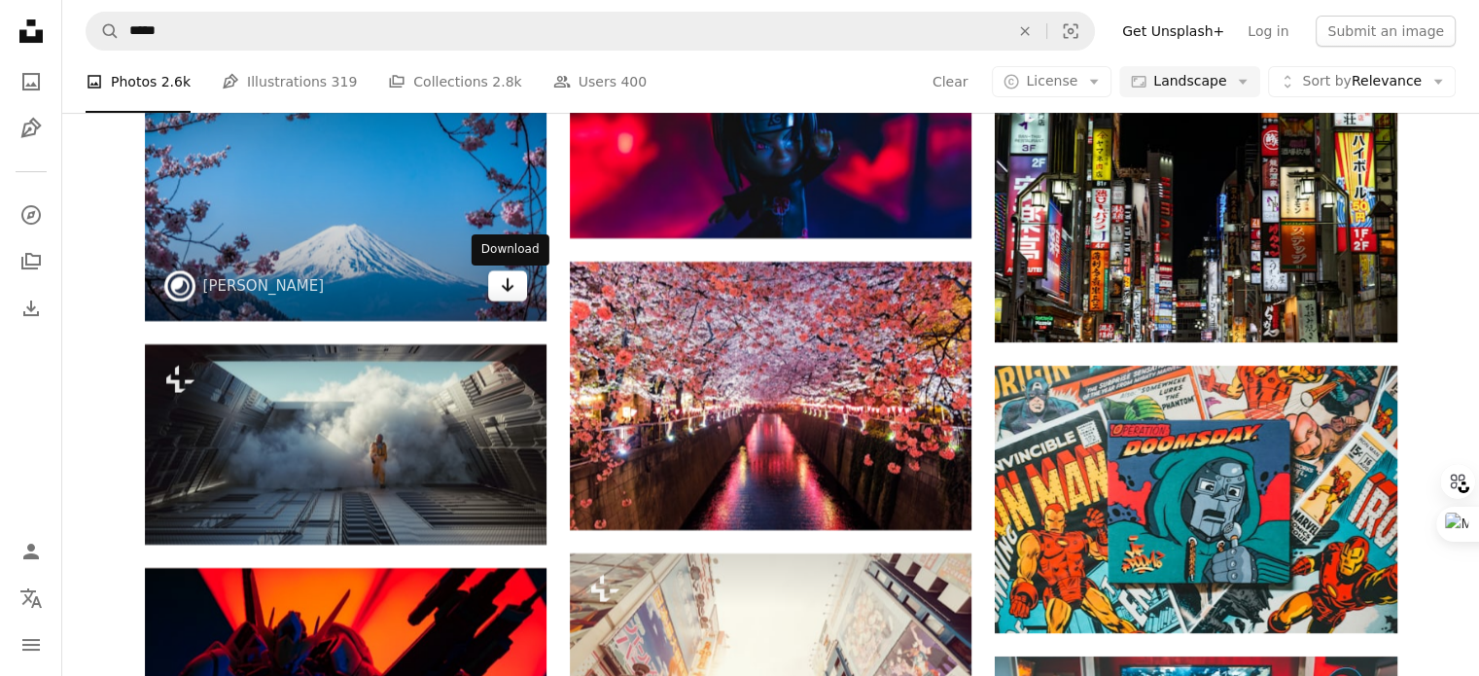
click at [516, 295] on link "Arrow pointing down" at bounding box center [507, 285] width 39 height 31
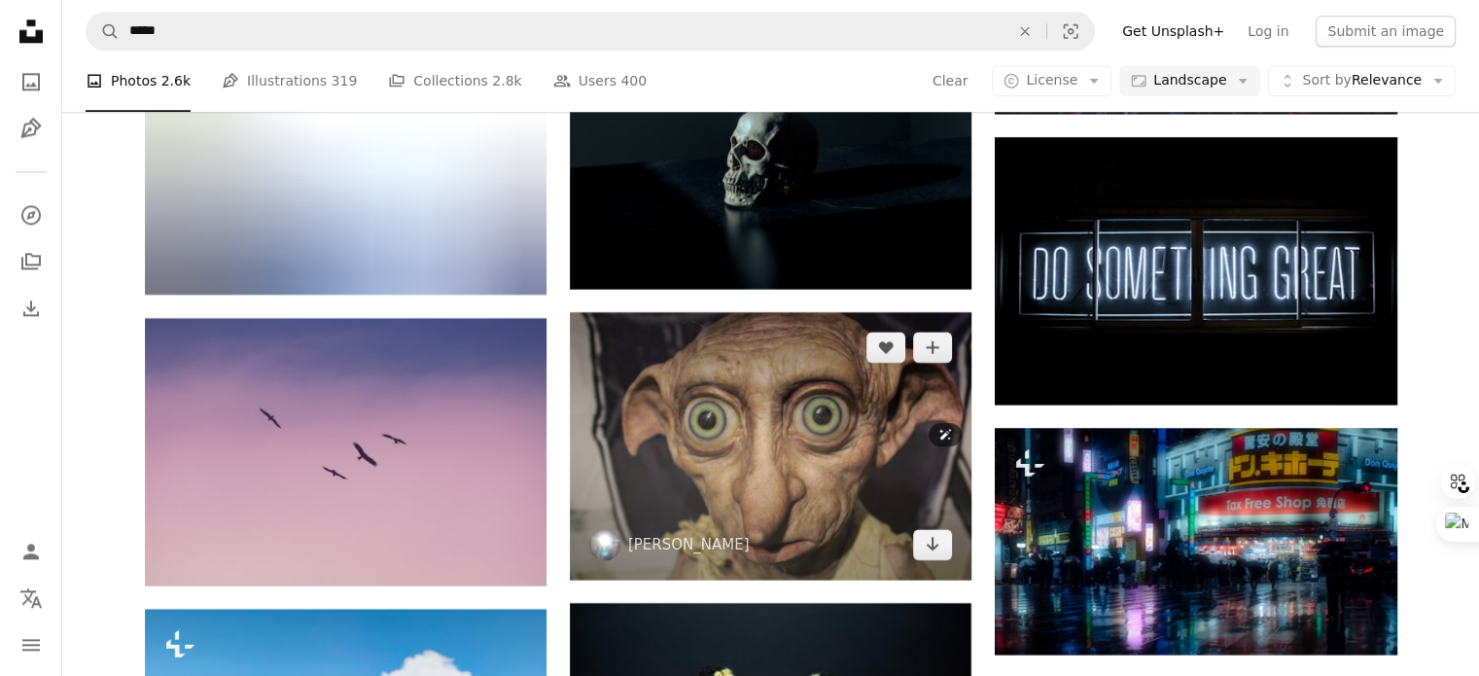
scroll to position [9726, 0]
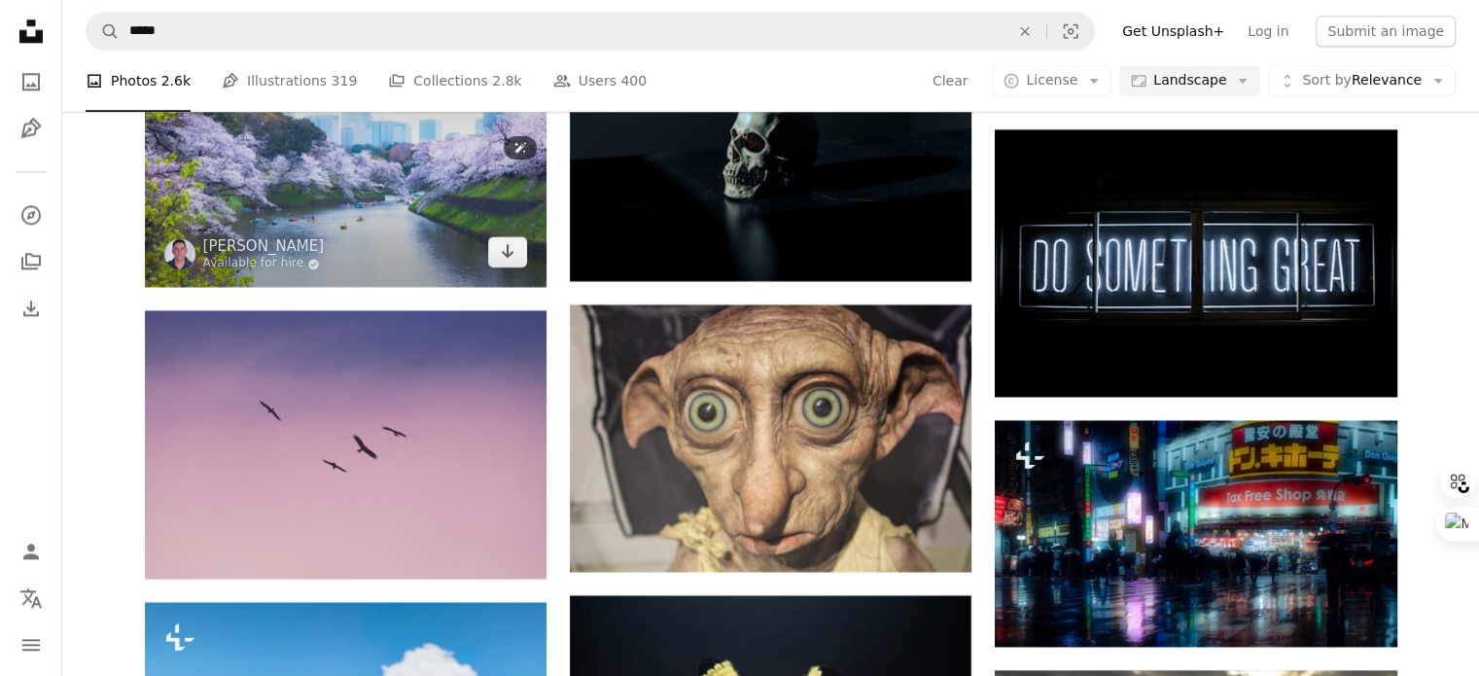
click at [528, 262] on img at bounding box center [346, 162] width 402 height 252
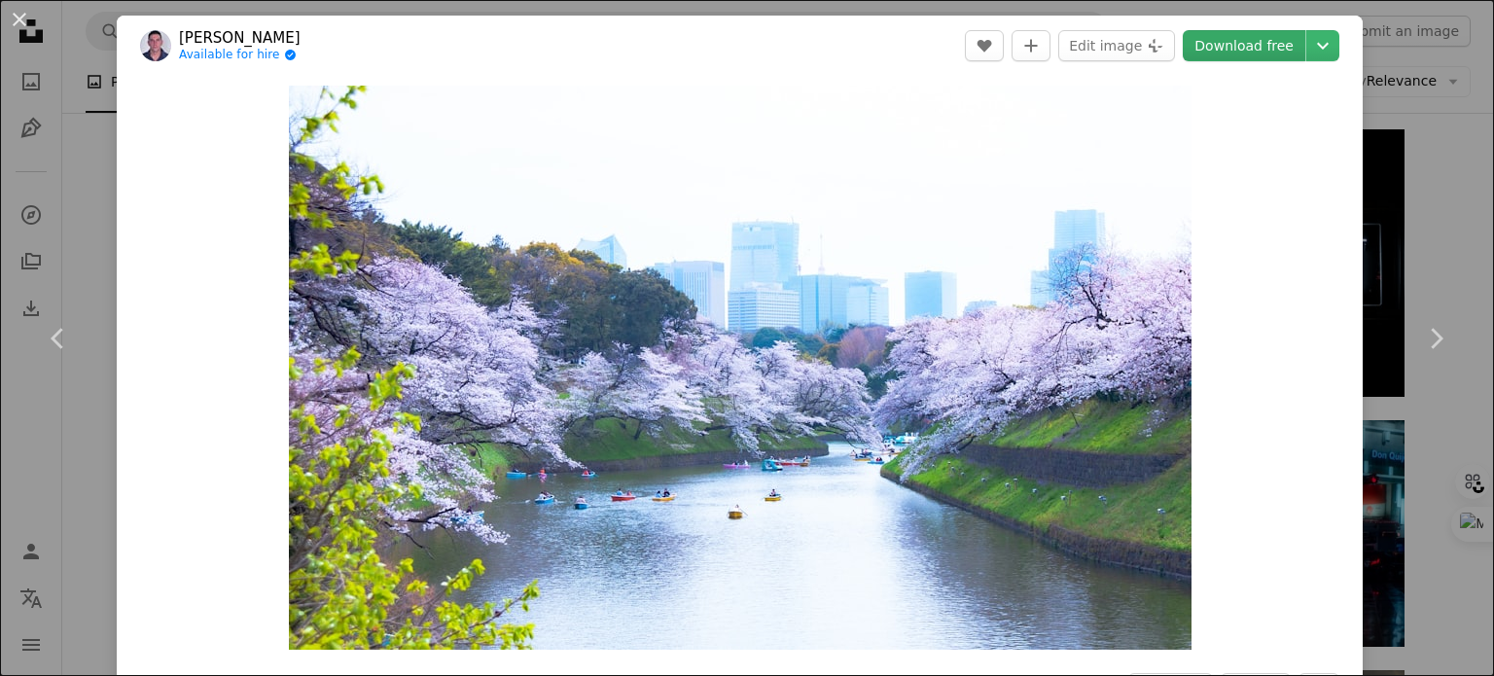
click at [1245, 46] on link "Download free" at bounding box center [1244, 45] width 123 height 31
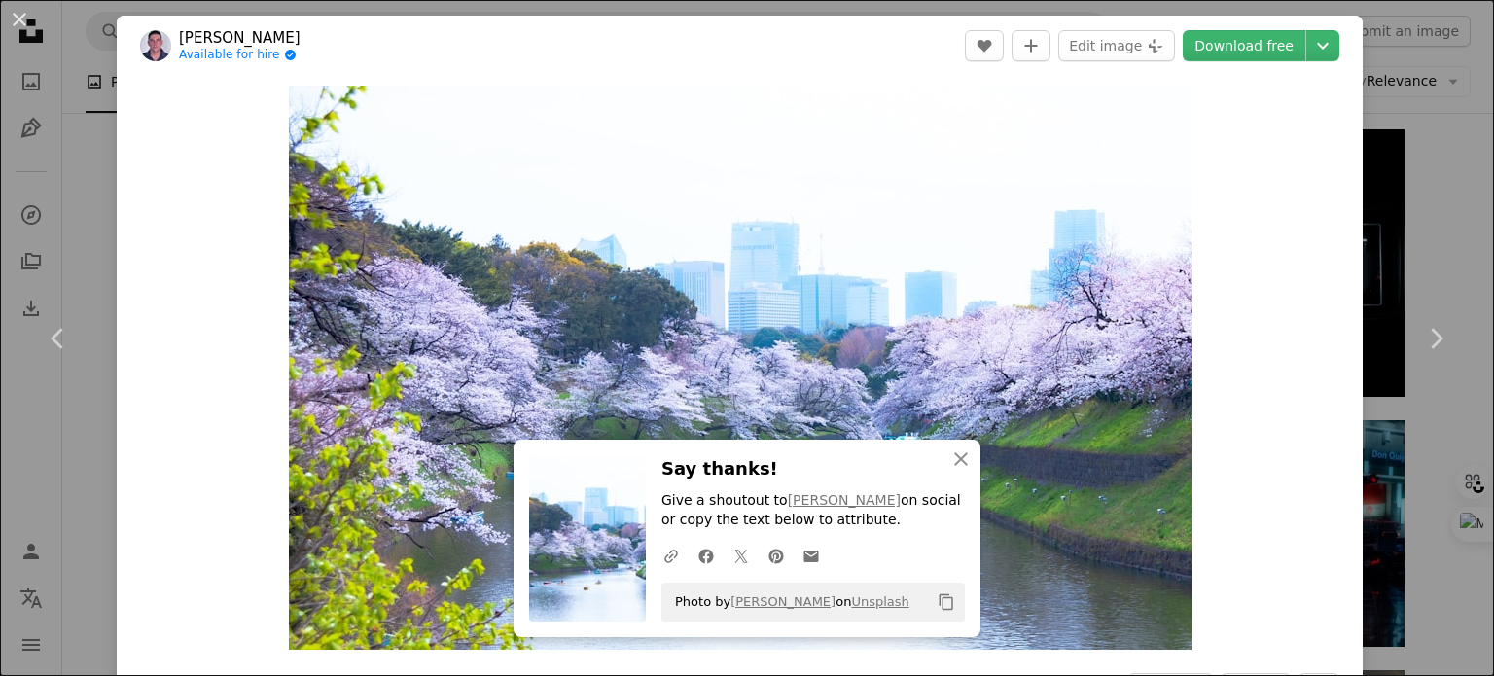
click at [27, 22] on button "An X shape" at bounding box center [19, 19] width 23 height 23
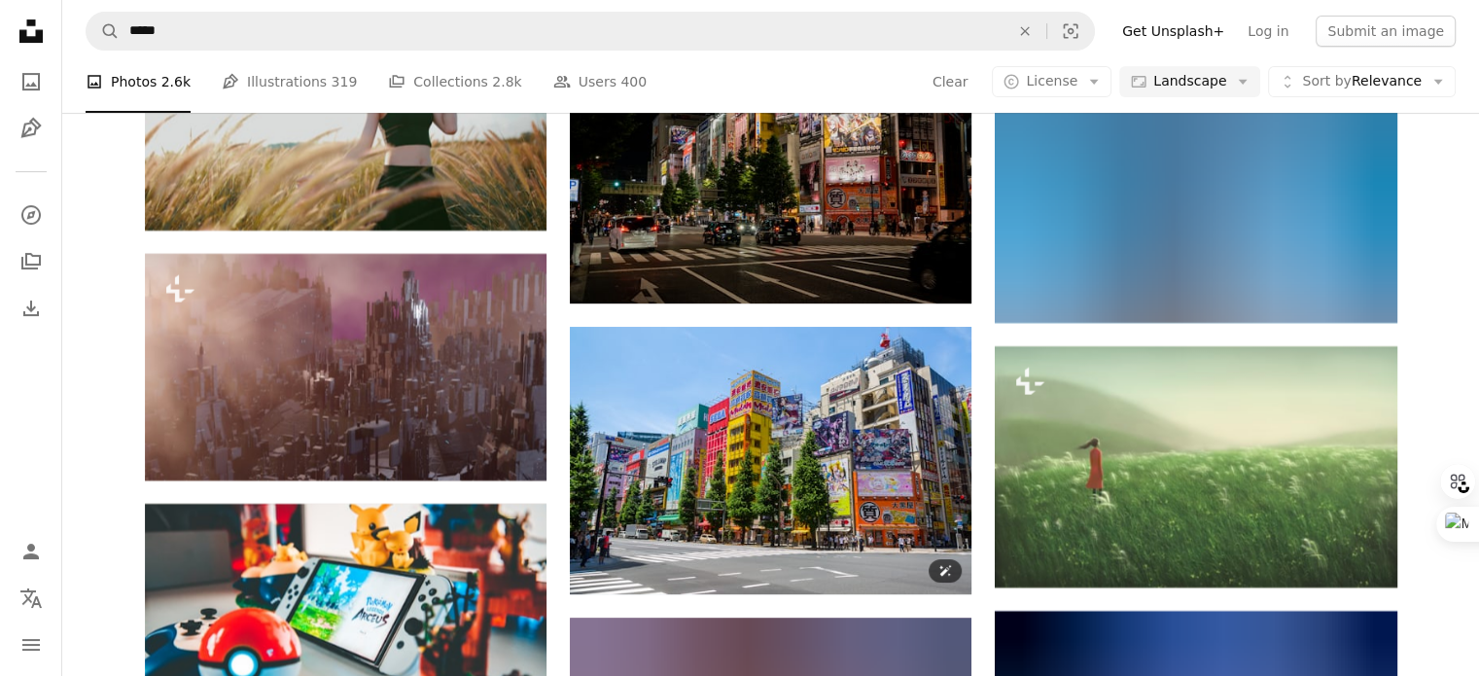
scroll to position [15238, 0]
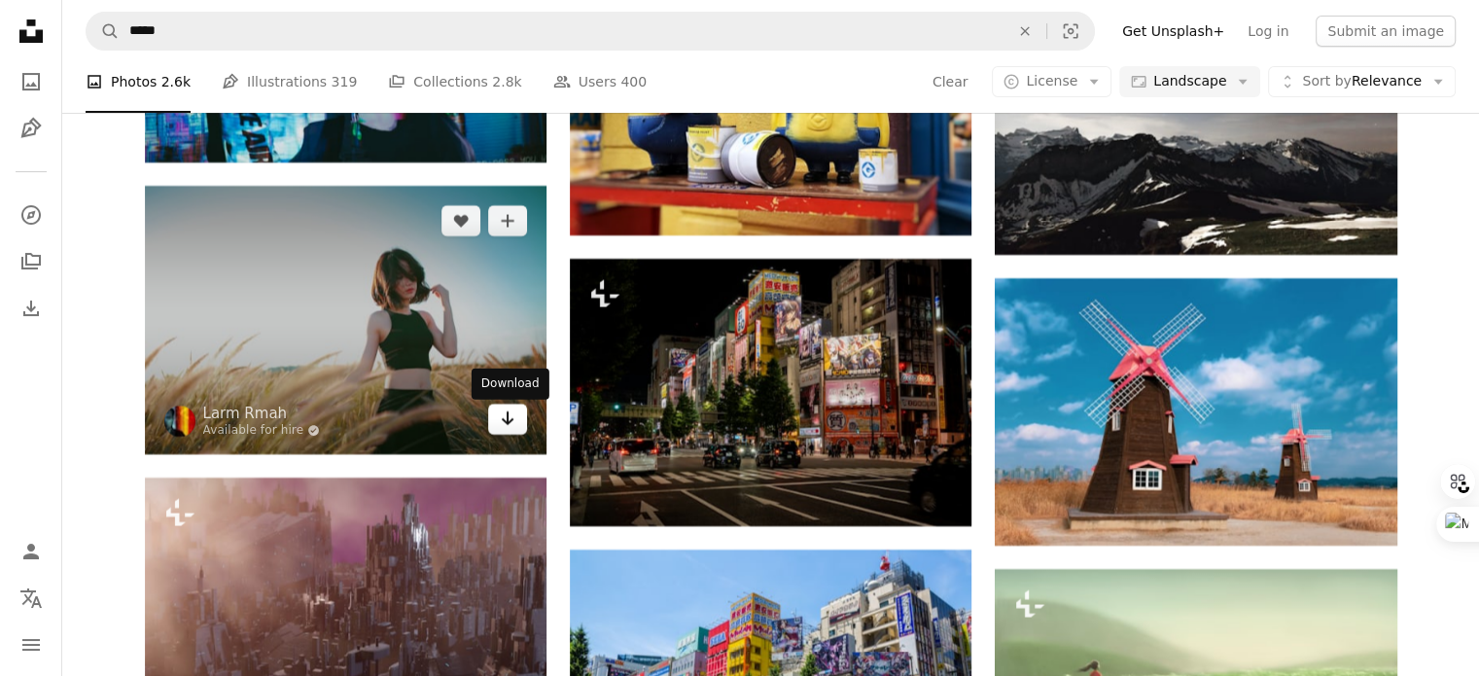
click at [502, 420] on icon "Arrow pointing down" at bounding box center [508, 418] width 16 height 23
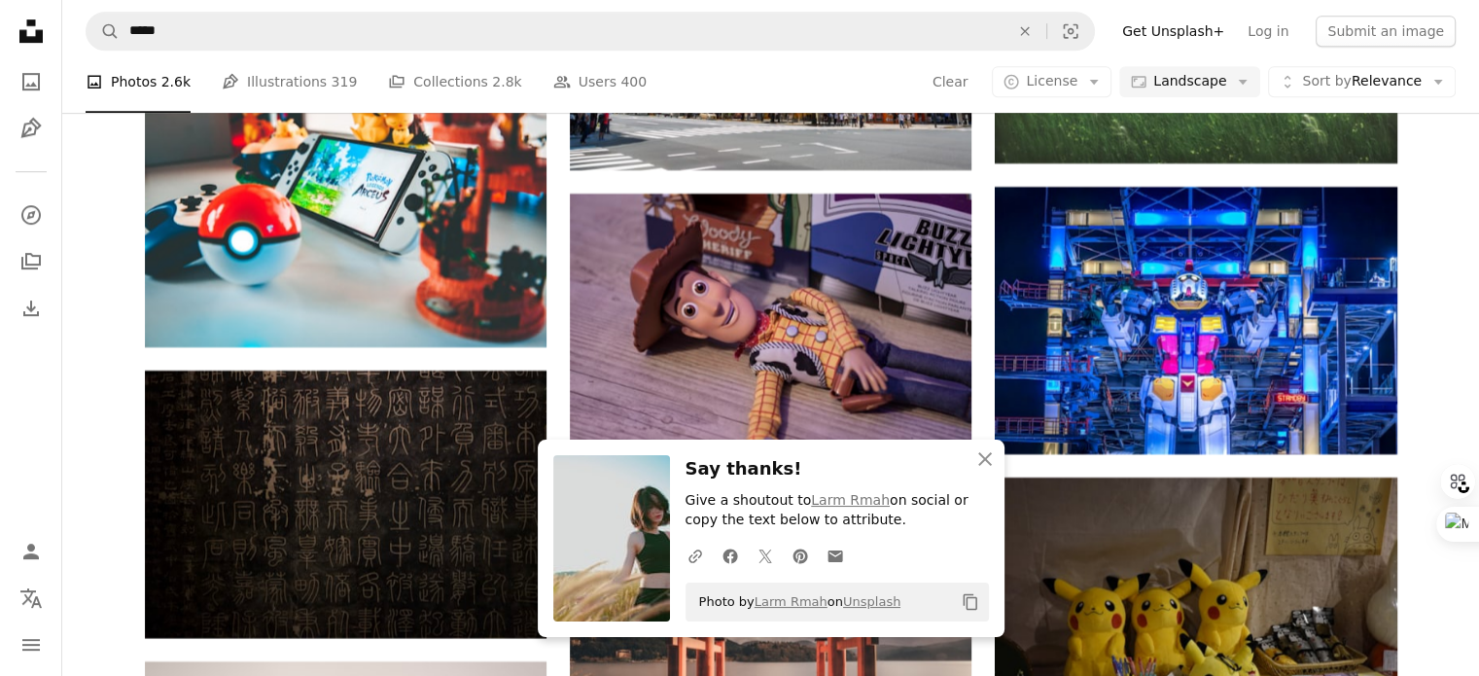
scroll to position [15887, 0]
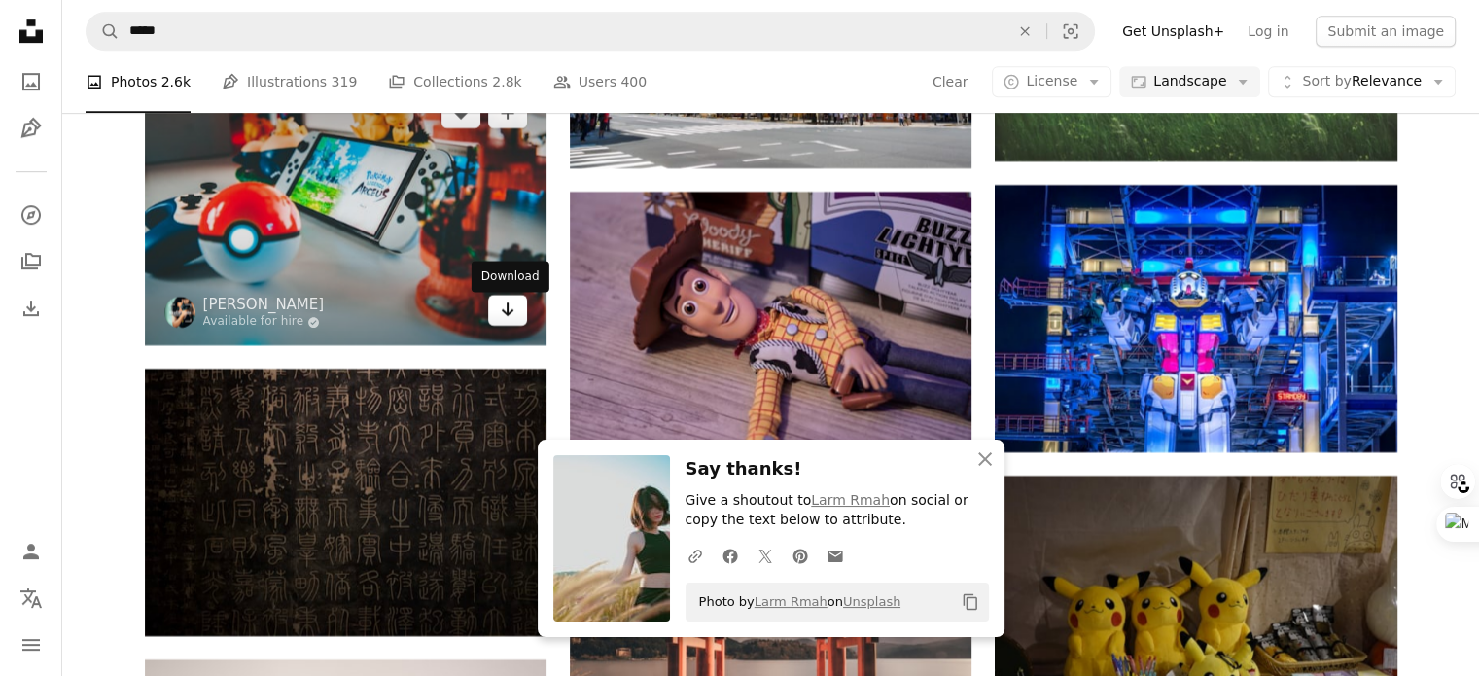
click at [494, 324] on link "Arrow pointing down" at bounding box center [507, 310] width 39 height 31
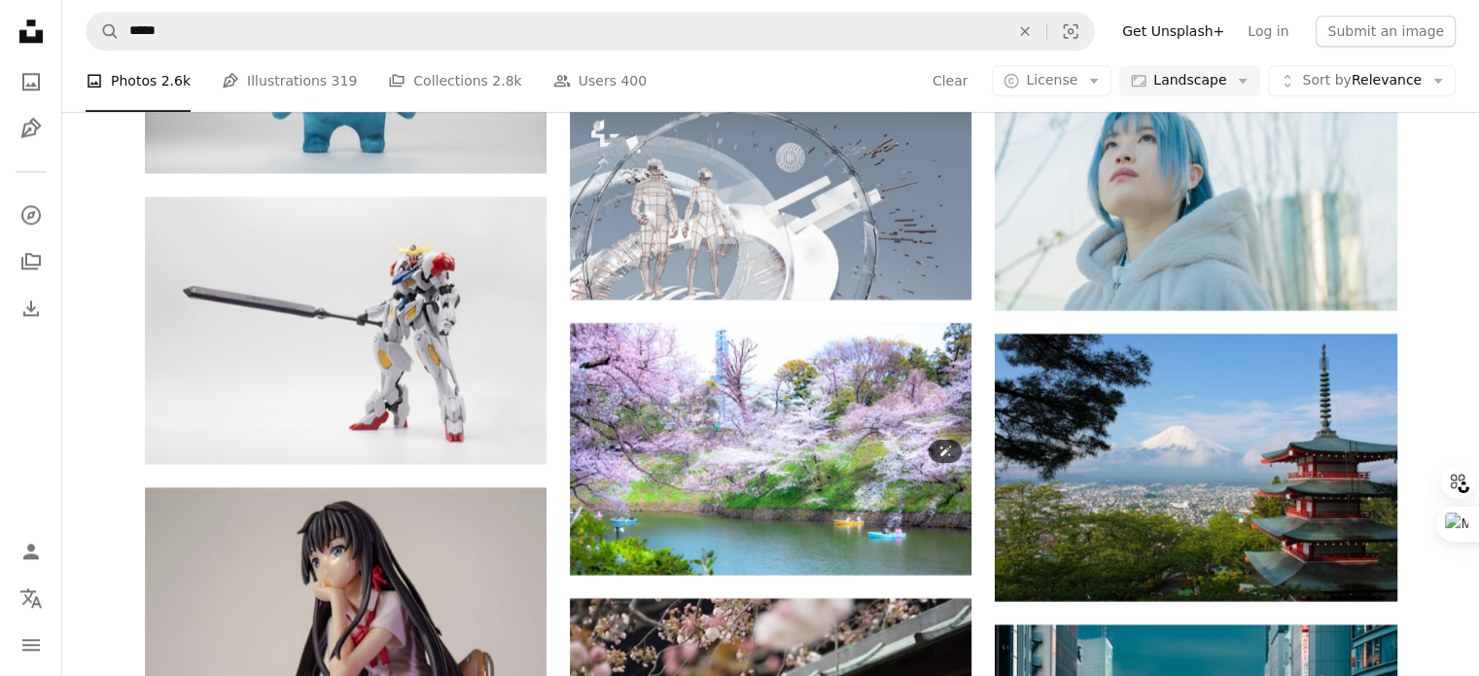
scroll to position [16856, 0]
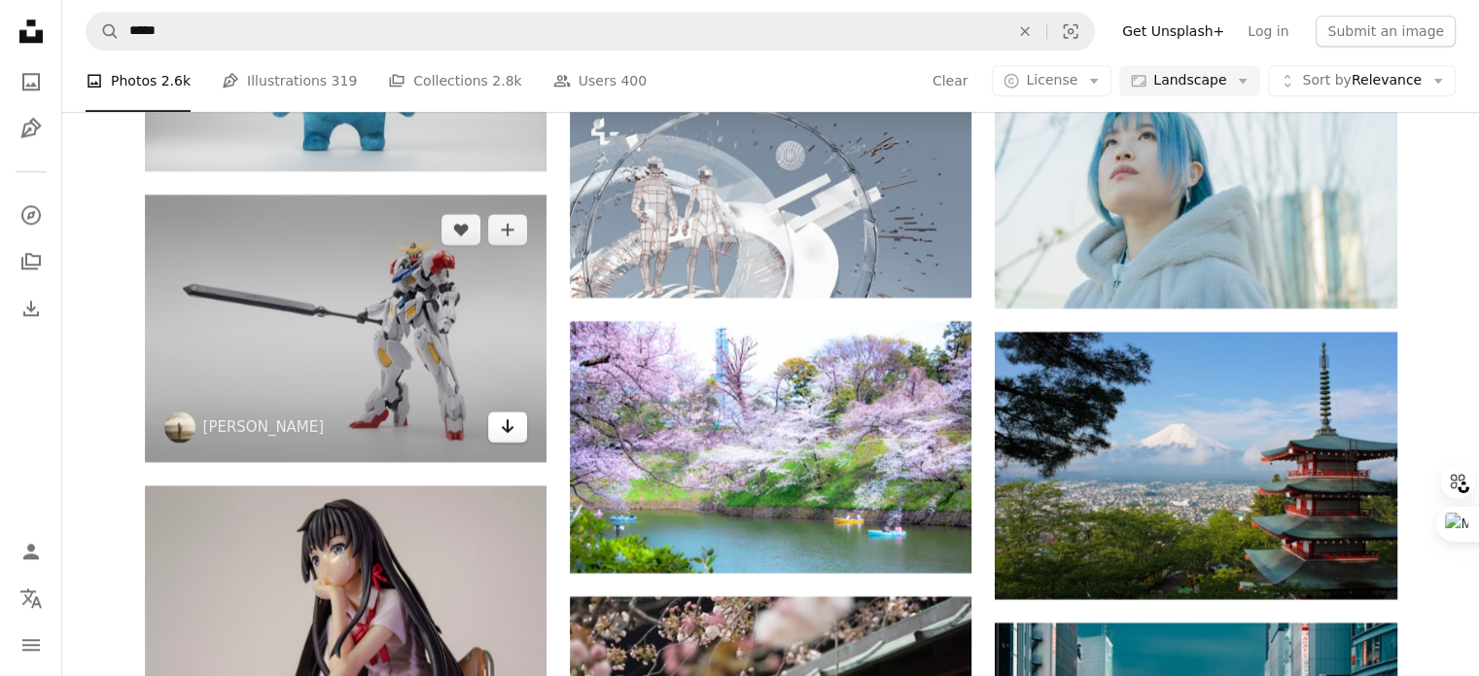
click at [504, 435] on icon "Arrow pointing down" at bounding box center [508, 425] width 16 height 23
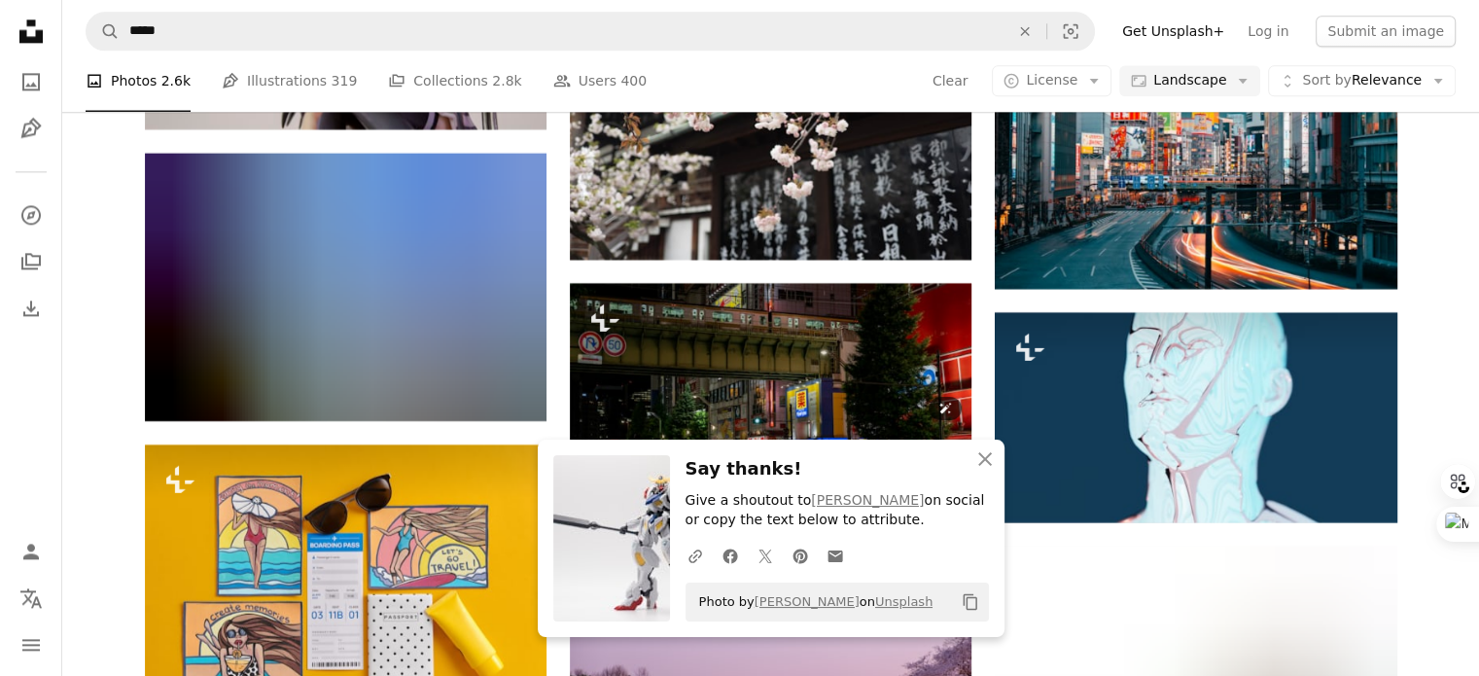
scroll to position [17461, 0]
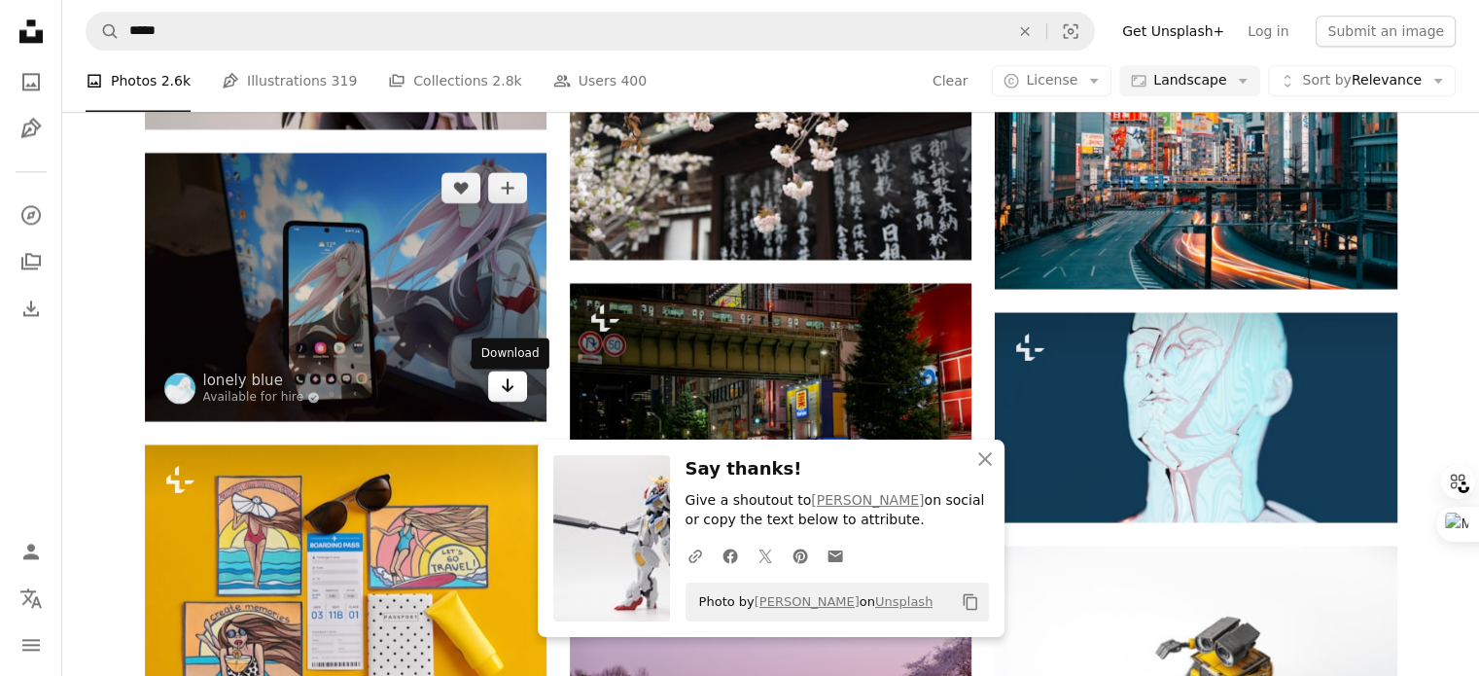
click at [513, 397] on icon "Arrow pointing down" at bounding box center [508, 384] width 16 height 23
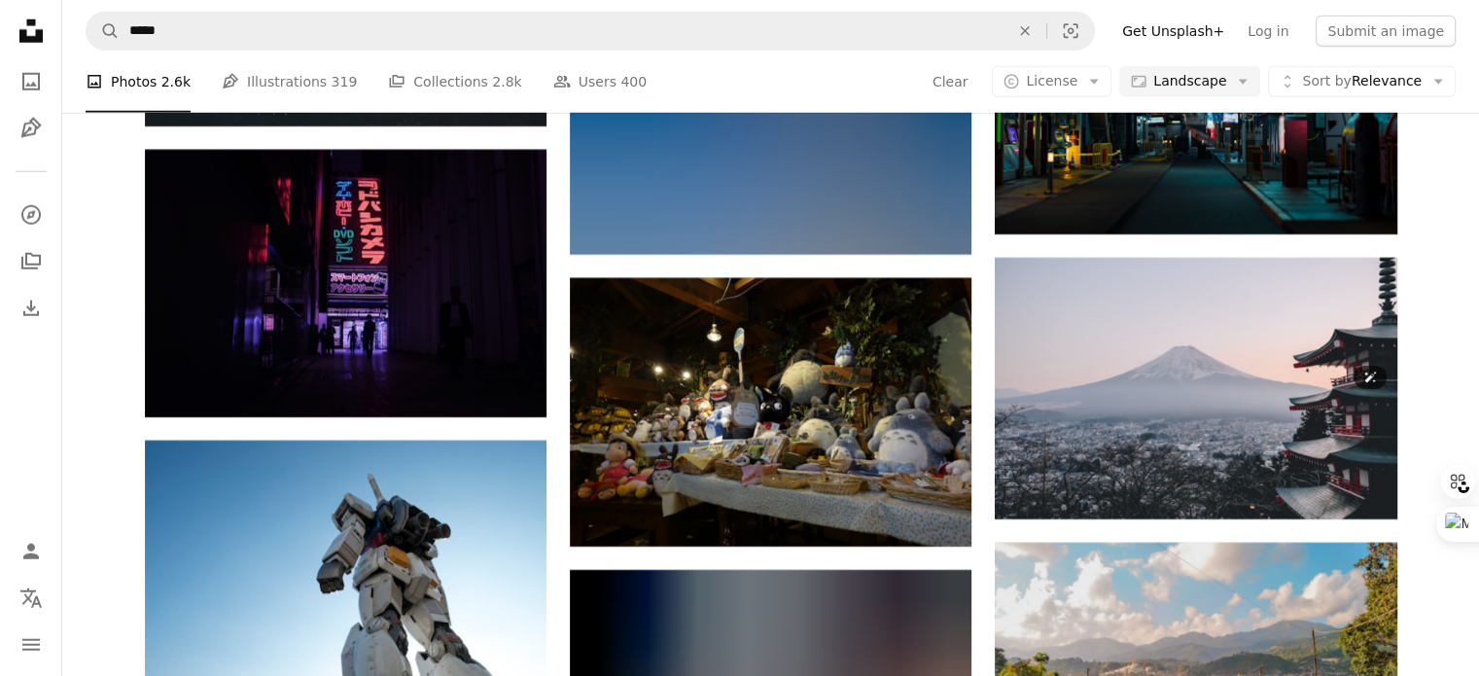
scroll to position [20454, 0]
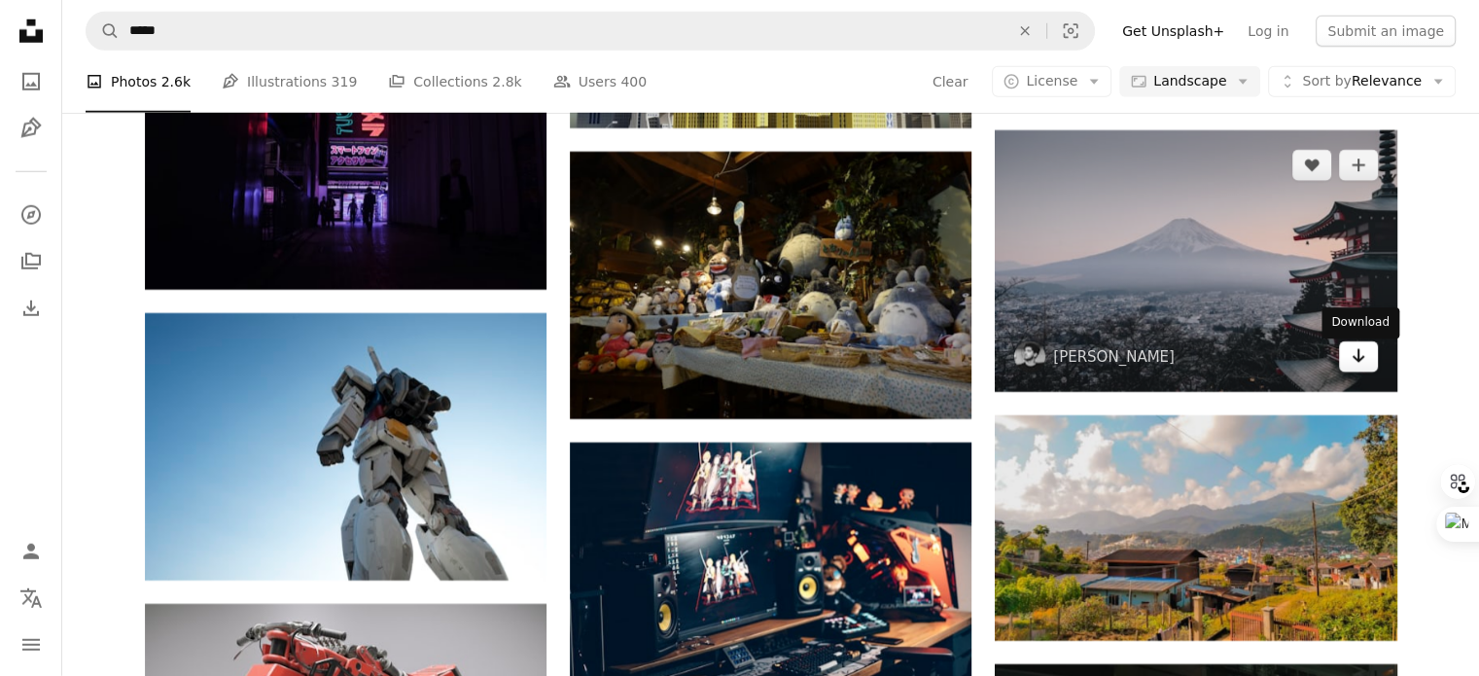
click at [1356, 373] on link "Arrow pointing down" at bounding box center [1358, 356] width 39 height 31
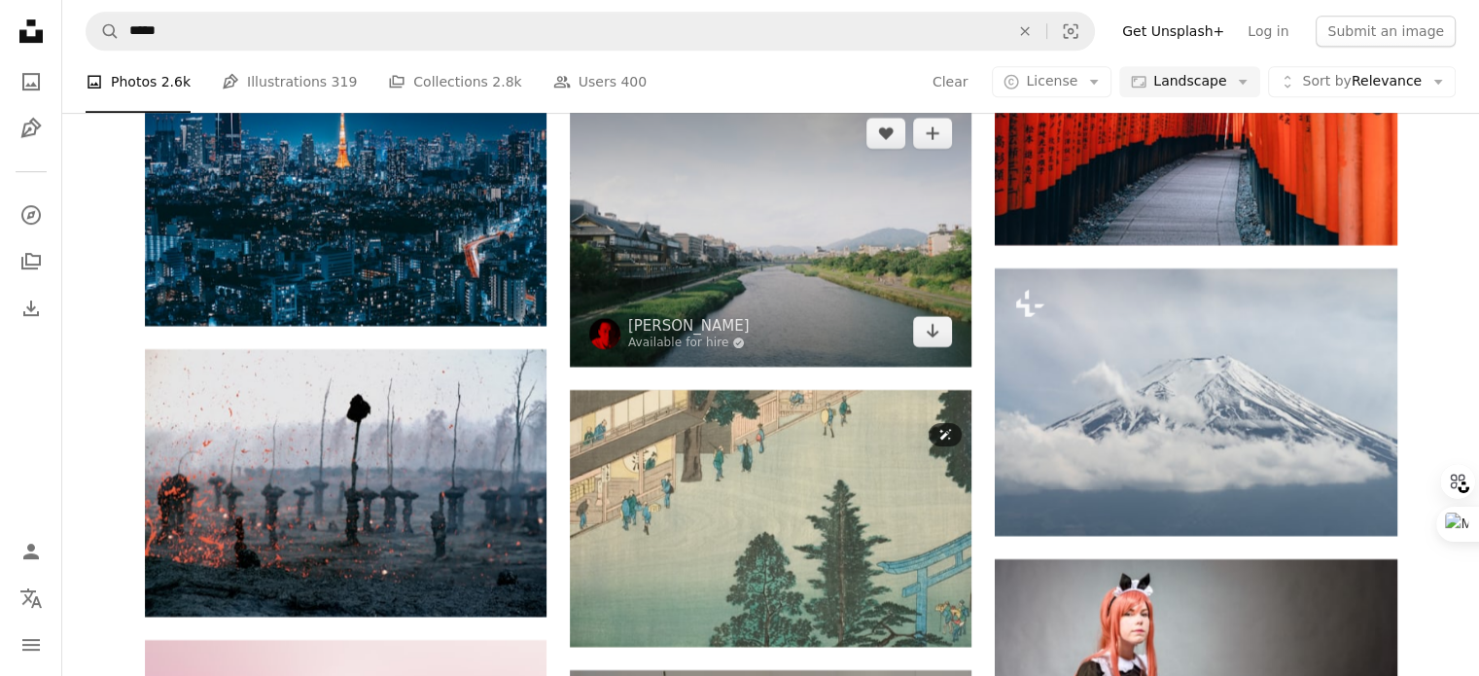
scroll to position [23088, 0]
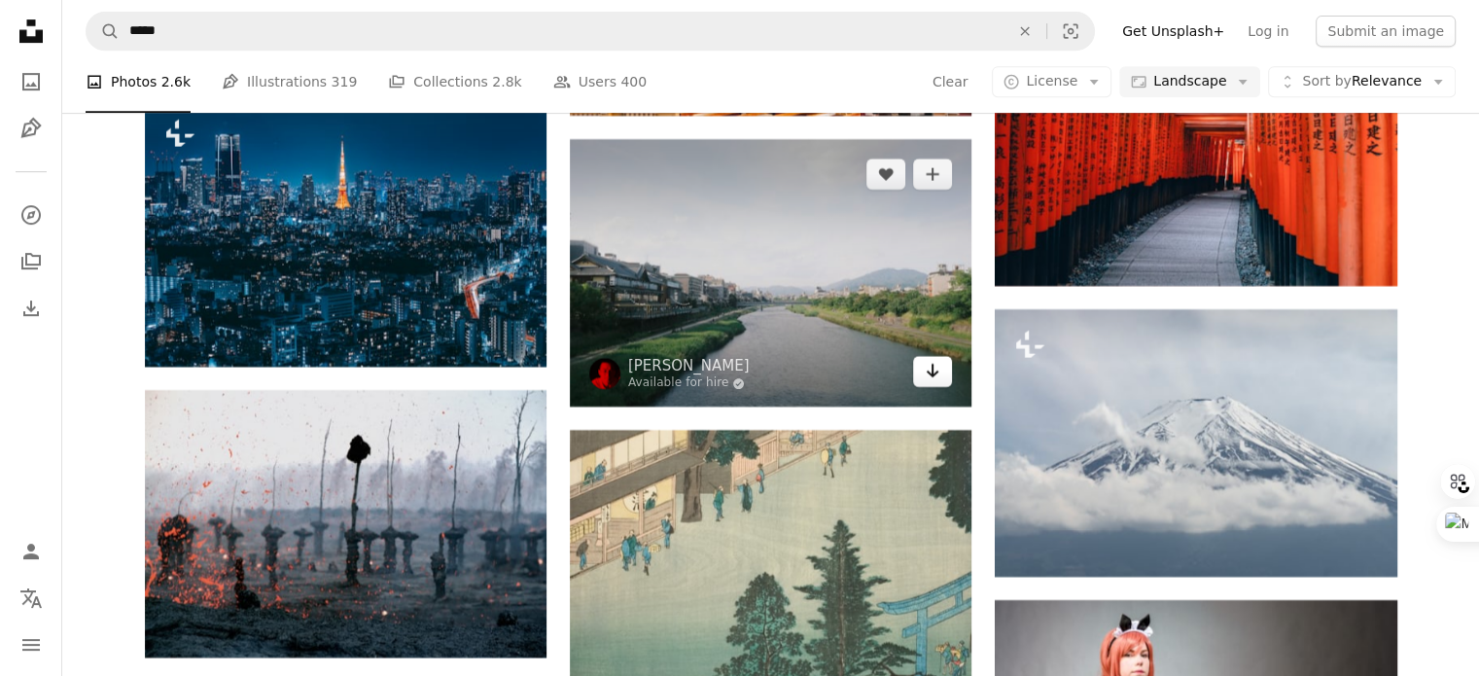
click at [929, 377] on icon "Download" at bounding box center [933, 371] width 13 height 14
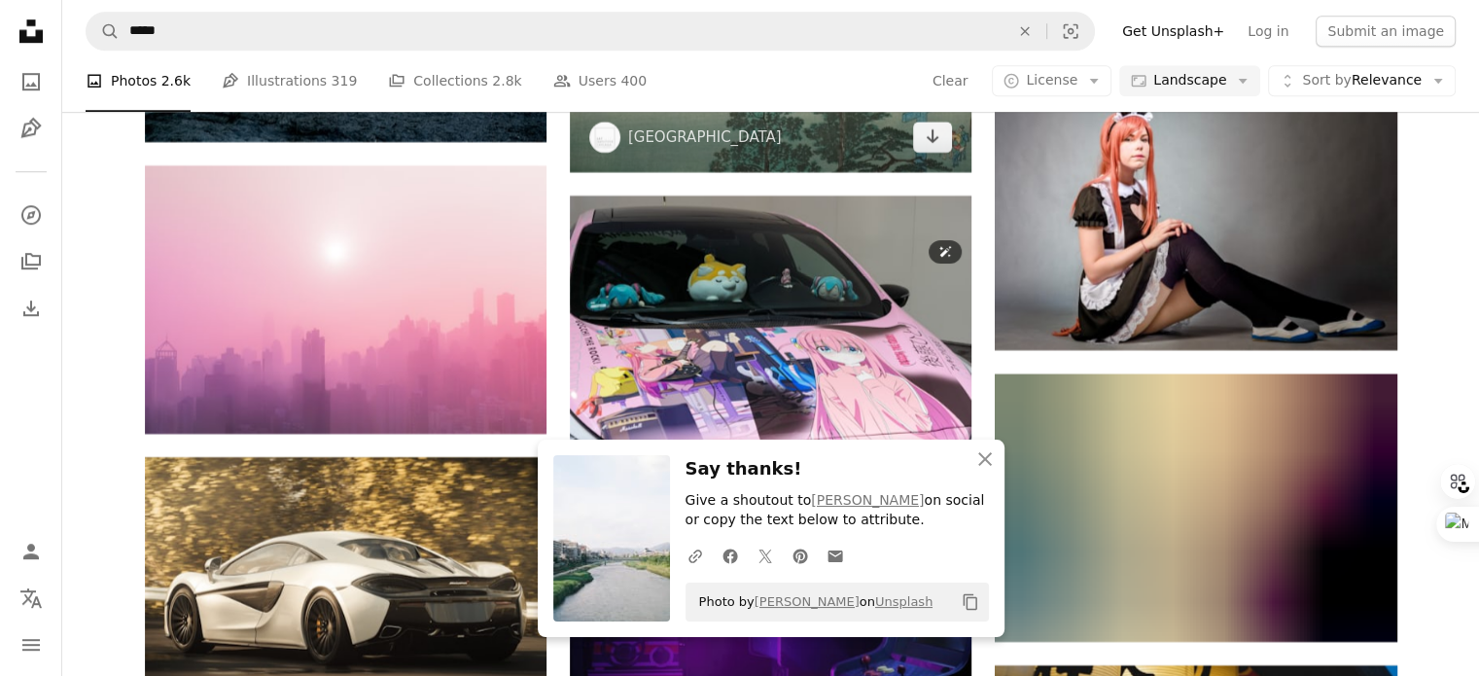
scroll to position [23917, 0]
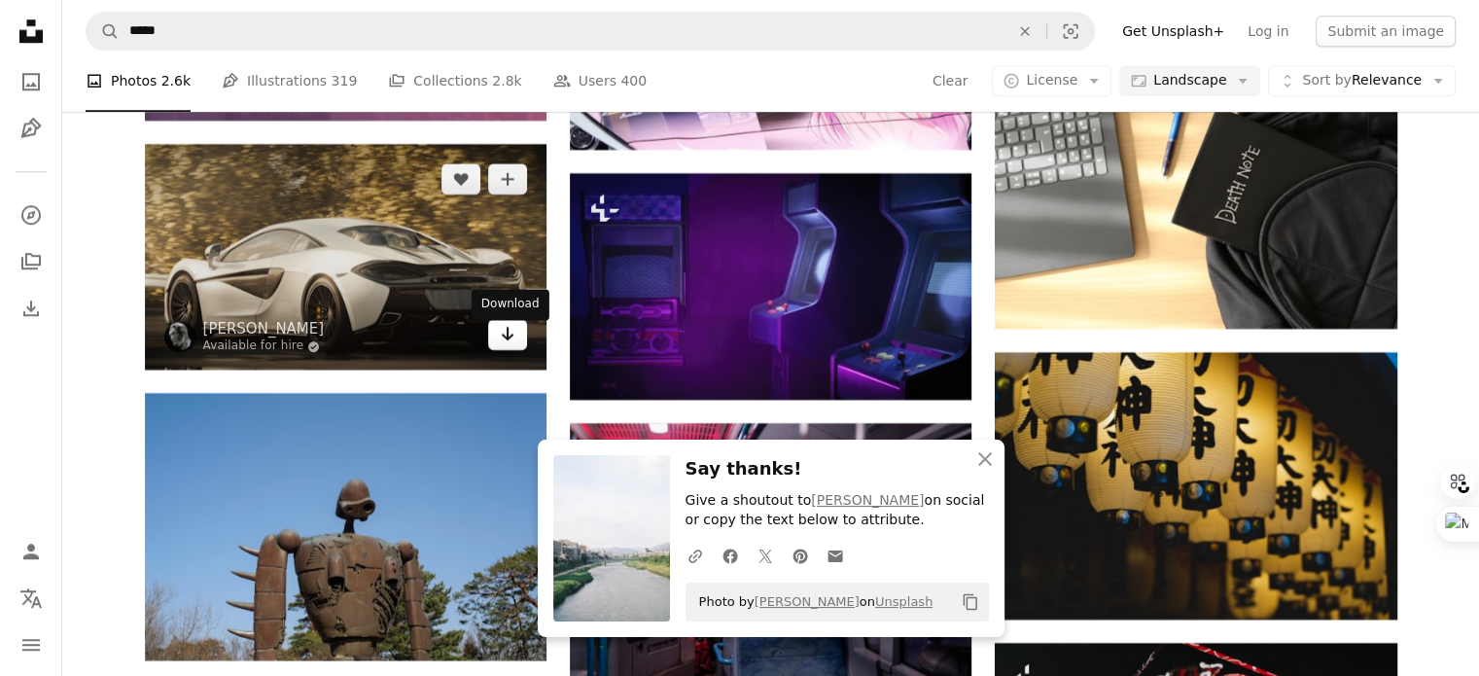
click at [510, 341] on icon "Arrow pointing down" at bounding box center [508, 333] width 16 height 23
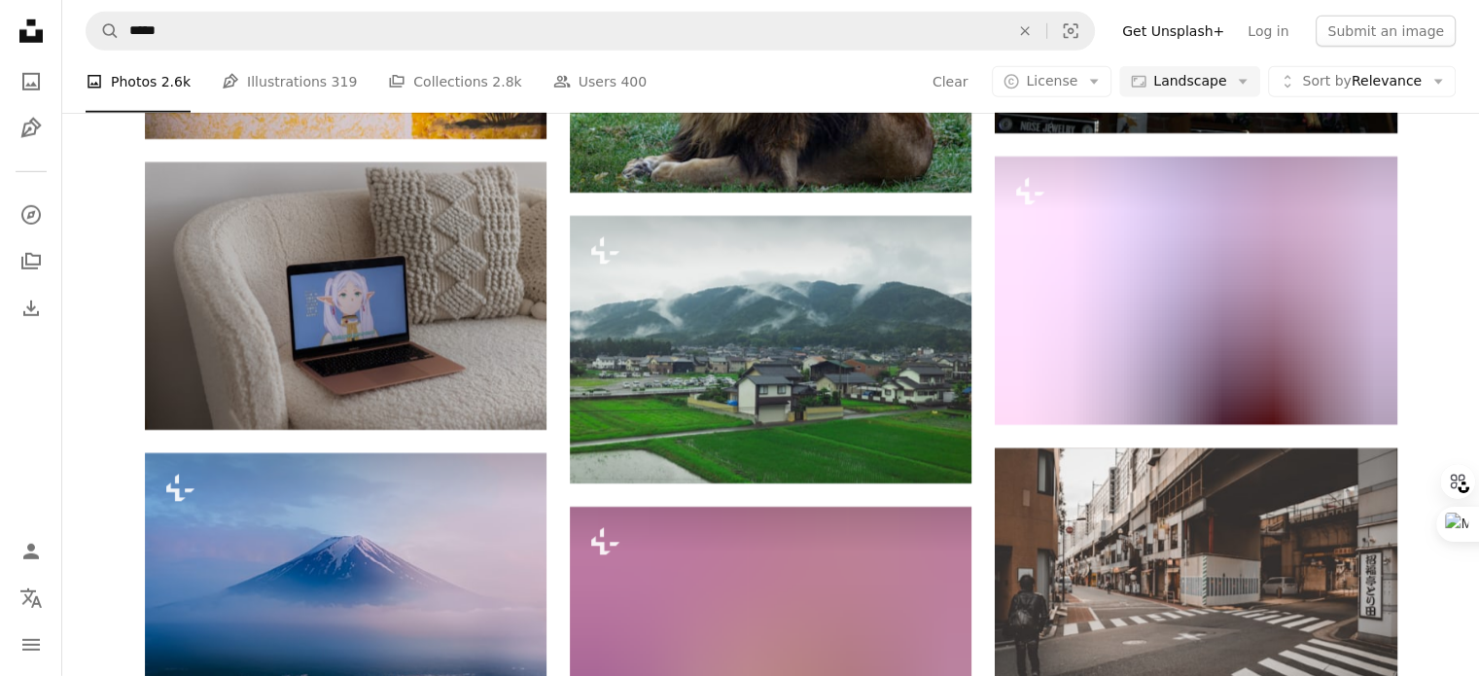
scroll to position [28199, 0]
